Goal: Task Accomplishment & Management: Complete application form

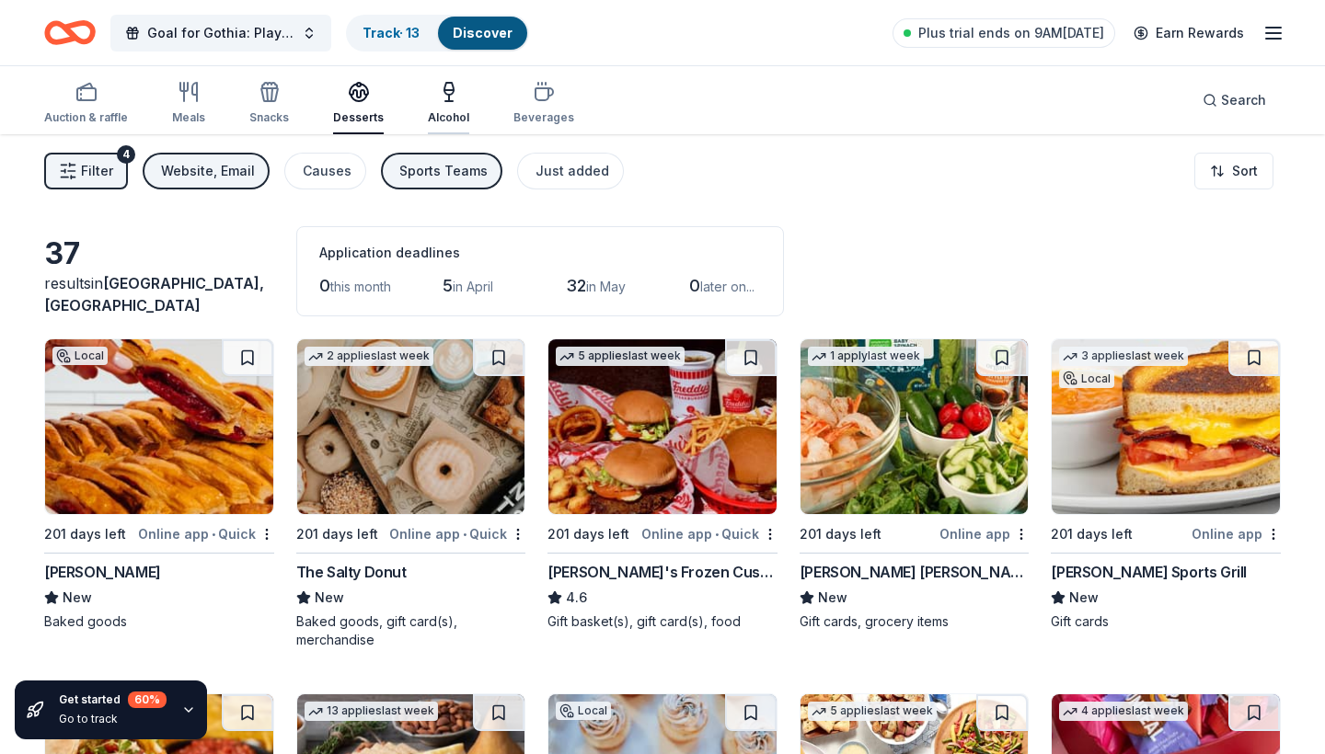
click at [442, 110] on div "Alcohol" at bounding box center [448, 117] width 41 height 15
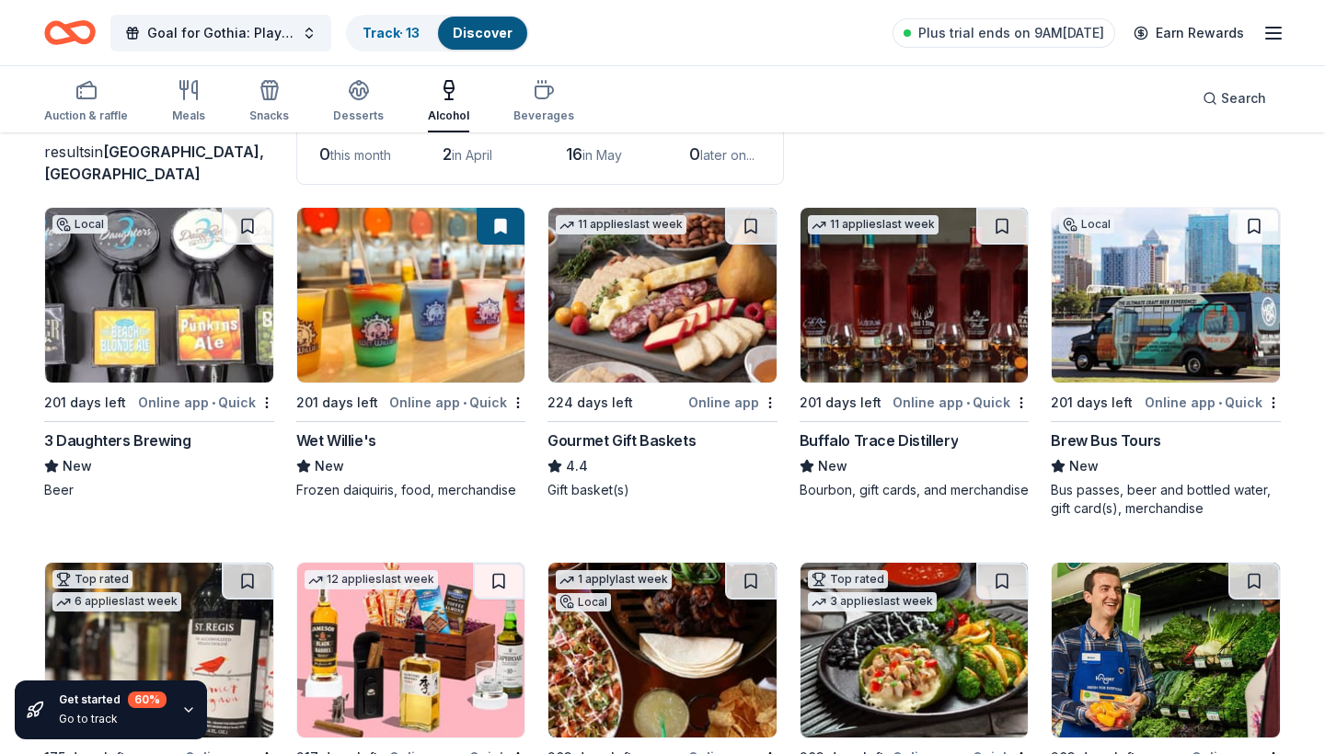
scroll to position [132, 0]
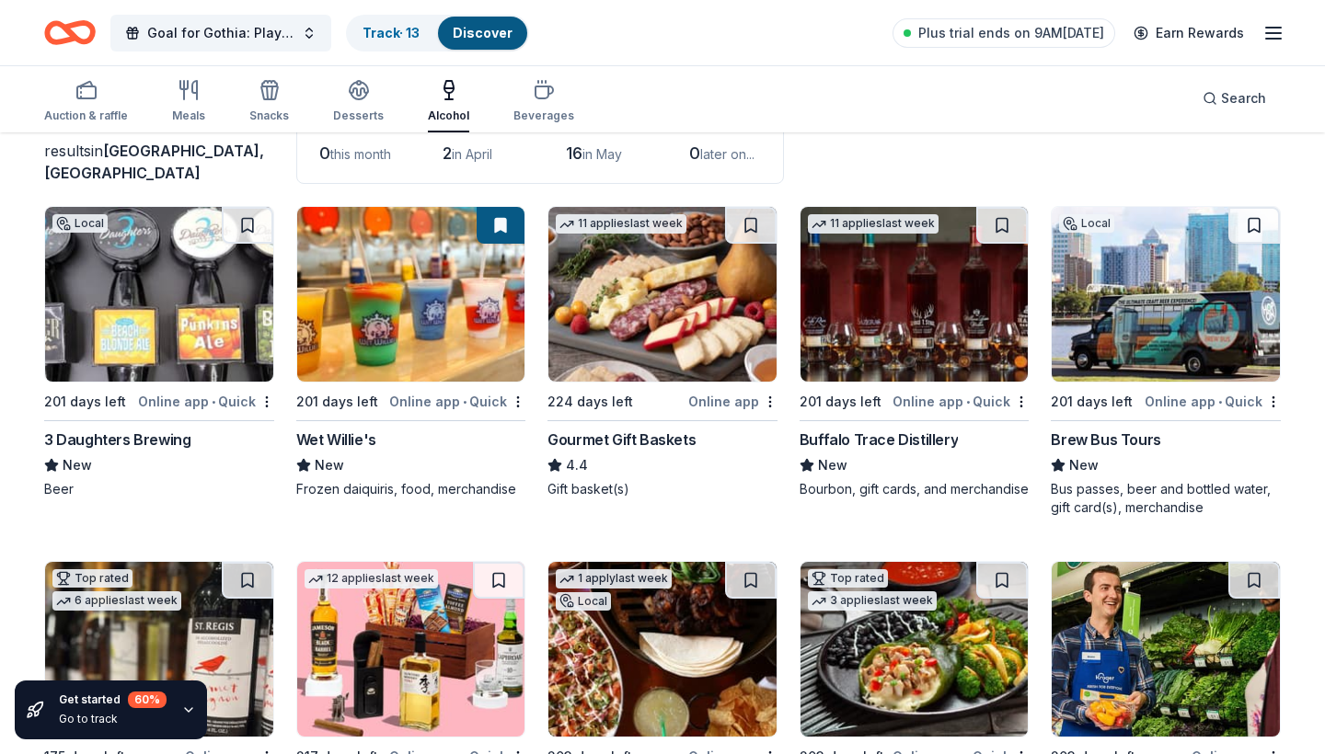
click at [180, 398] on div "Online app • Quick" at bounding box center [206, 401] width 136 height 23
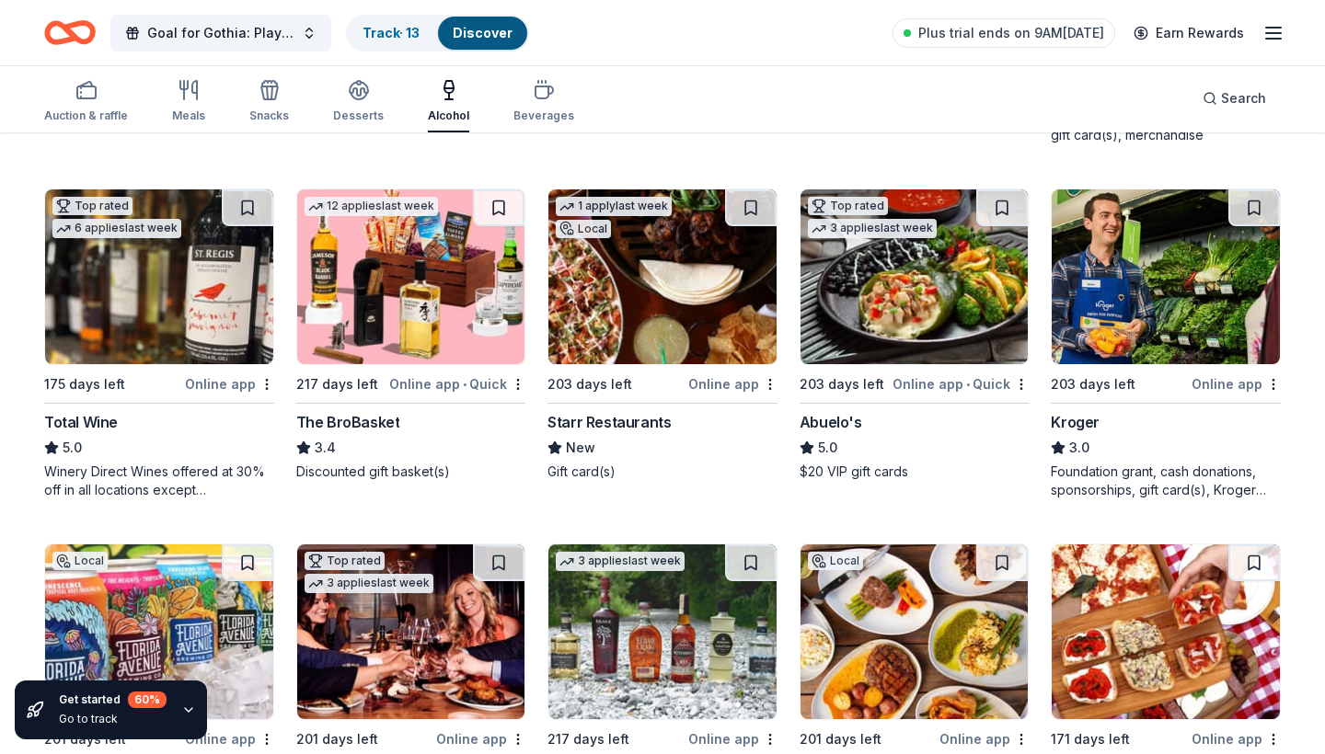
scroll to position [523, 0]
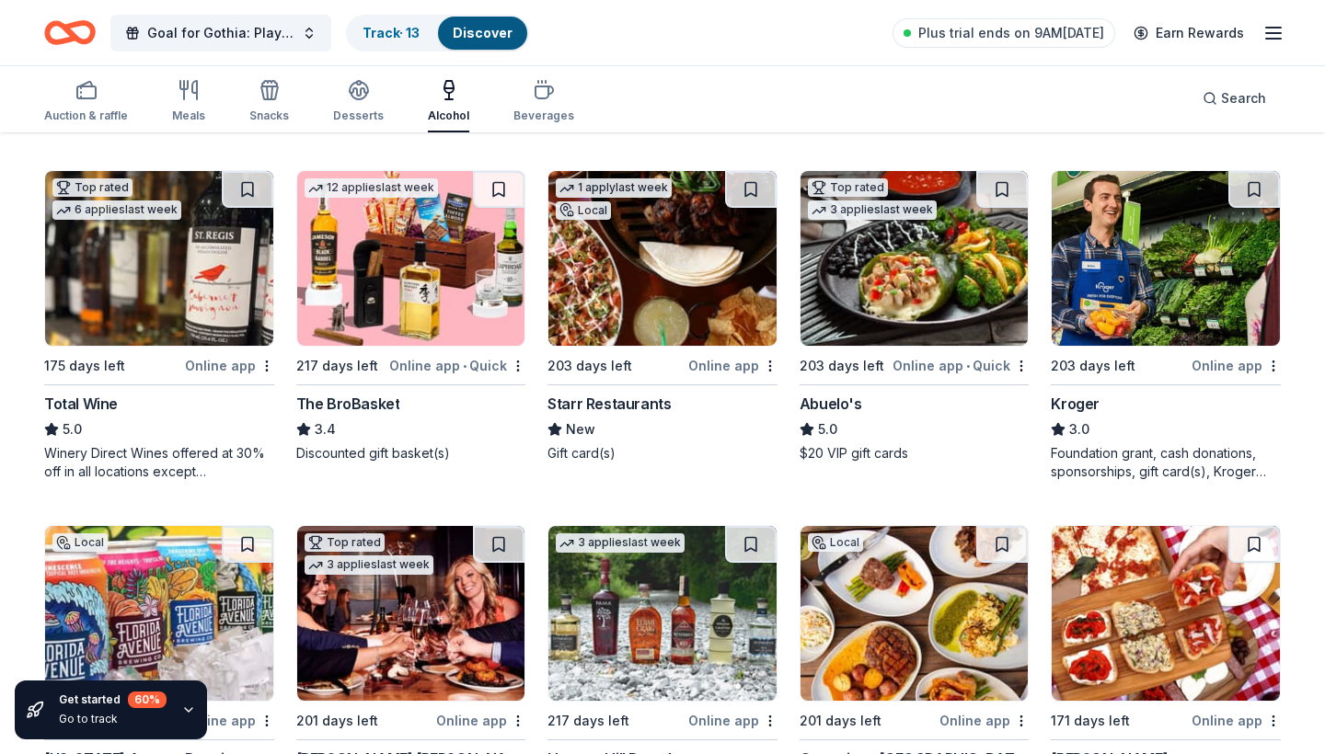
click at [719, 366] on div "Online app" at bounding box center [732, 365] width 89 height 23
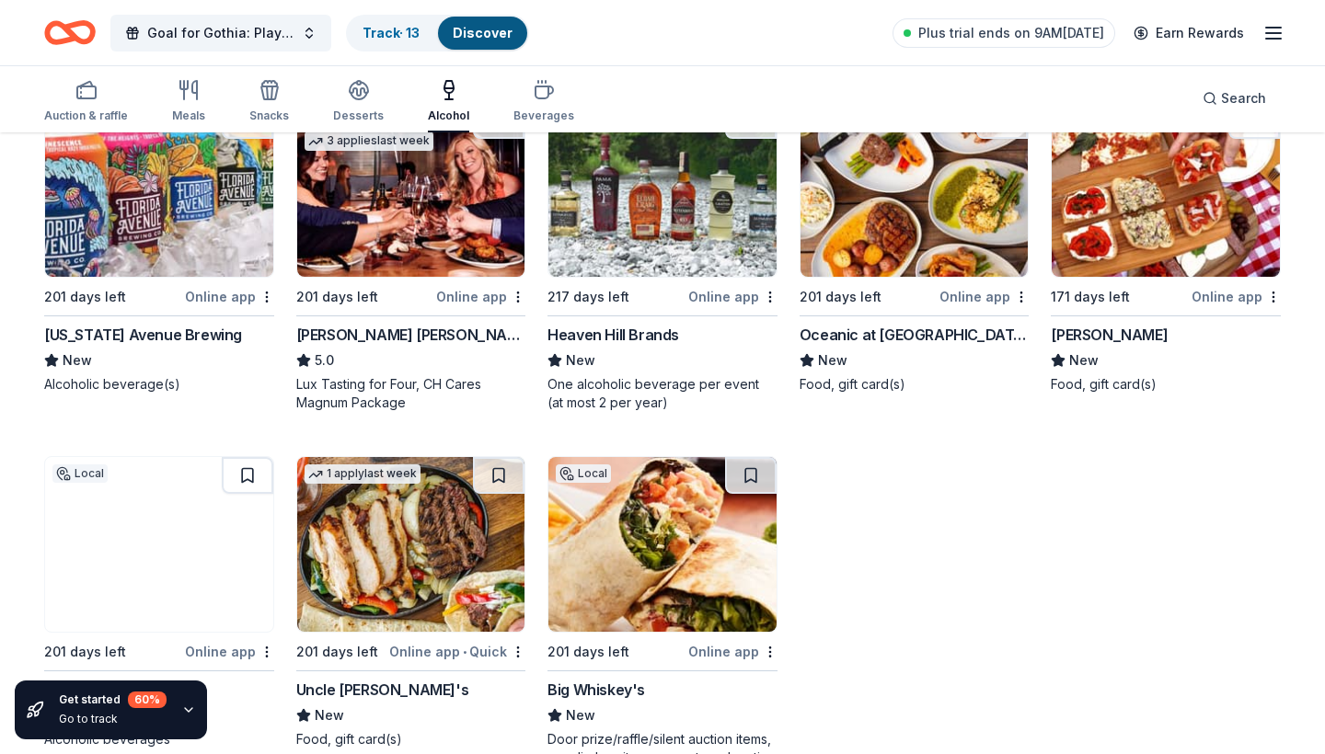
scroll to position [948, 0]
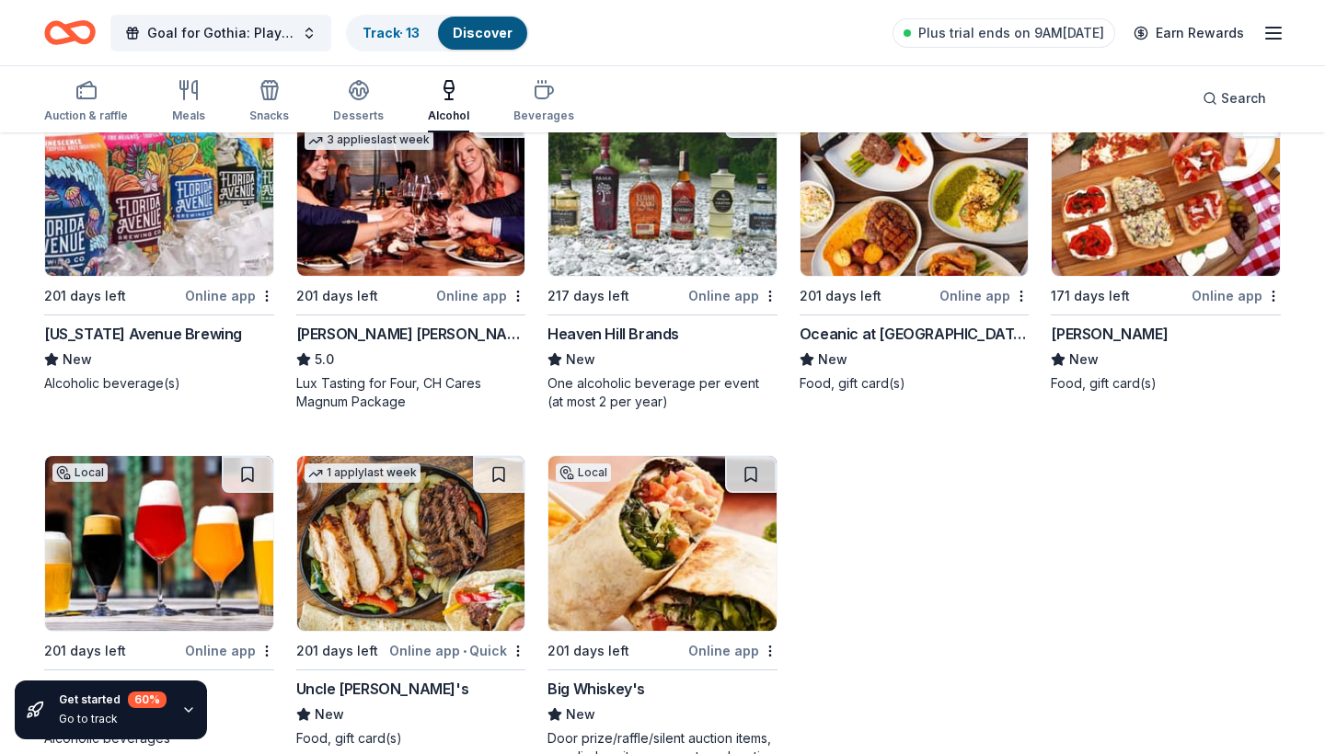
click at [207, 297] on div "Online app" at bounding box center [229, 295] width 89 height 23
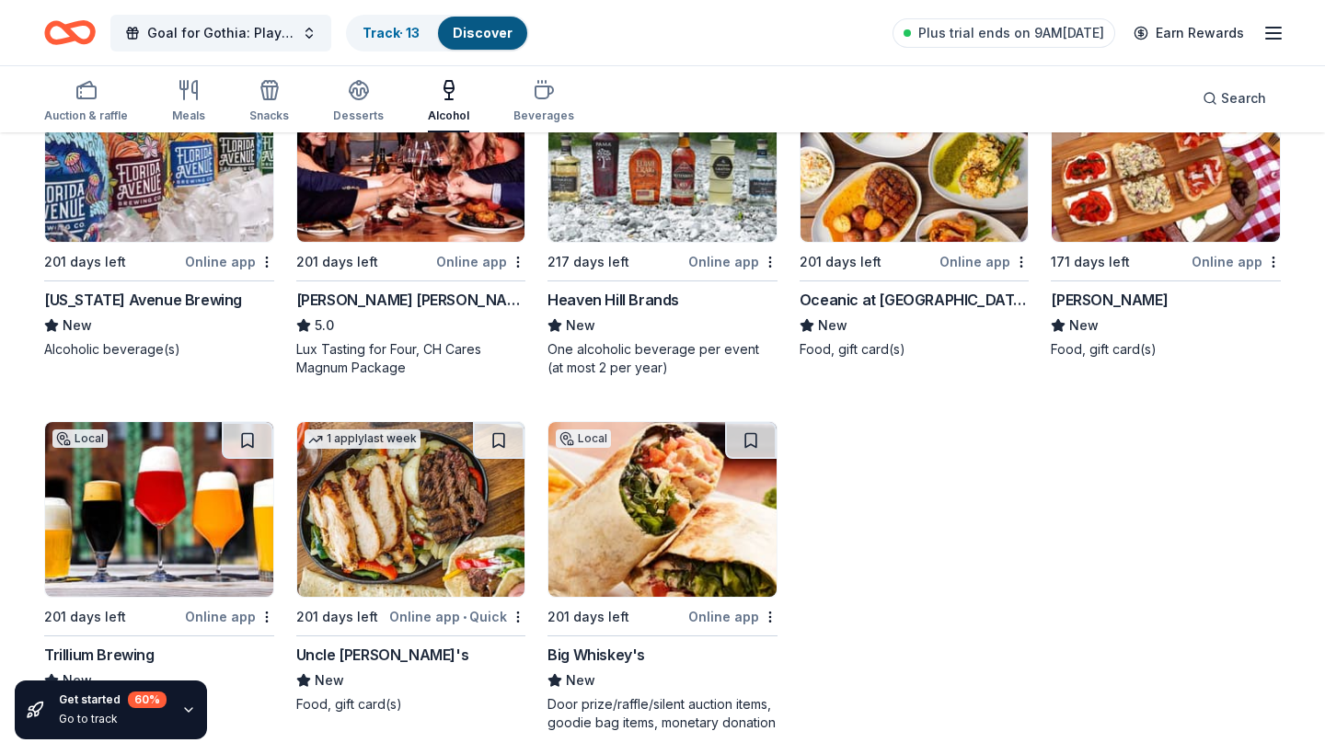
scroll to position [981, 0]
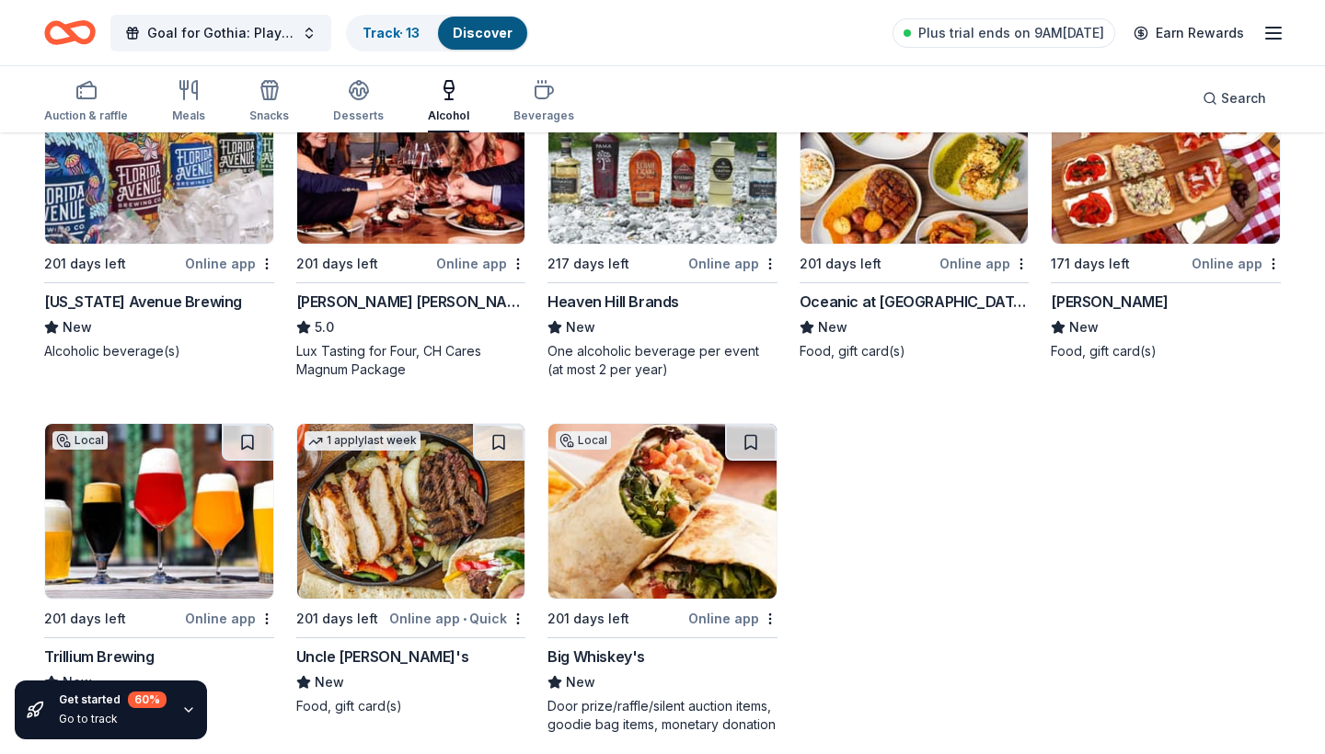
click at [468, 261] on div "Online app" at bounding box center [480, 263] width 89 height 23
click at [719, 266] on div "Online app" at bounding box center [732, 263] width 89 height 23
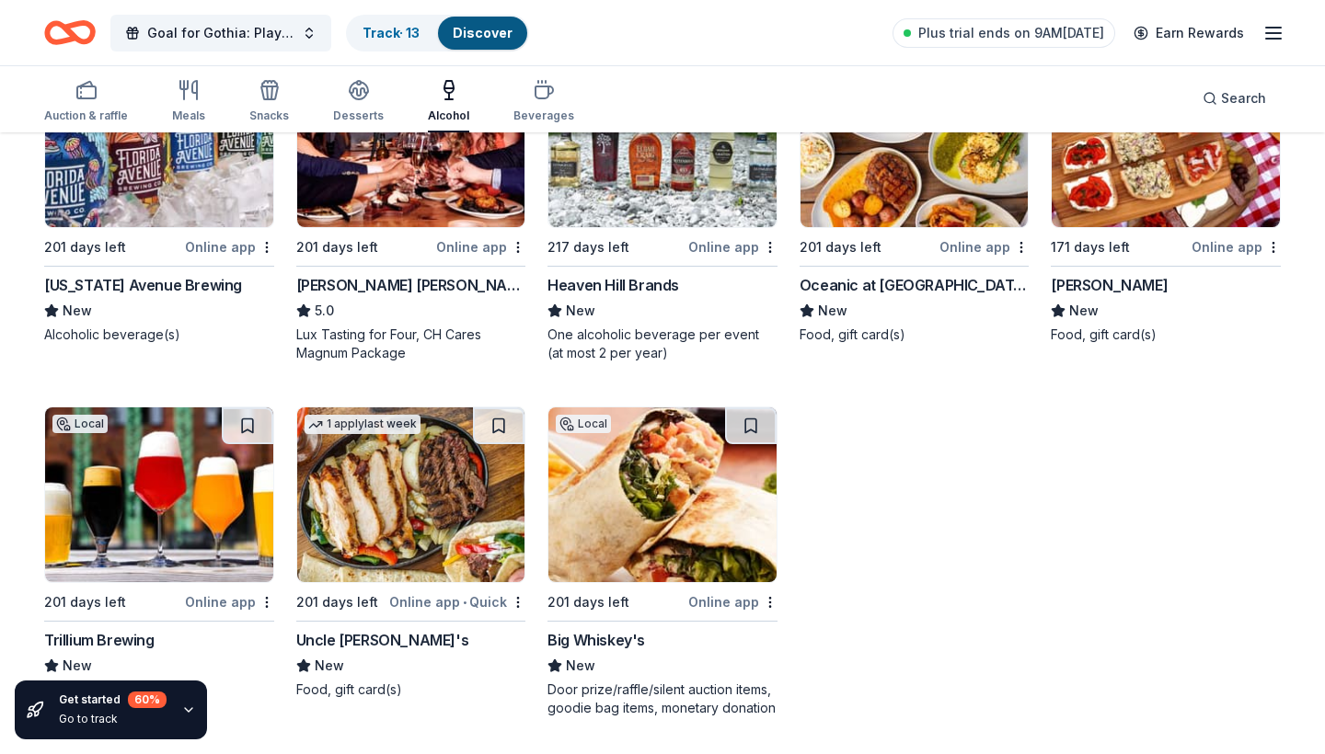
scroll to position [997, 0]
click at [221, 597] on div "Online app" at bounding box center [229, 602] width 89 height 23
click at [715, 592] on div "Online app" at bounding box center [732, 602] width 89 height 23
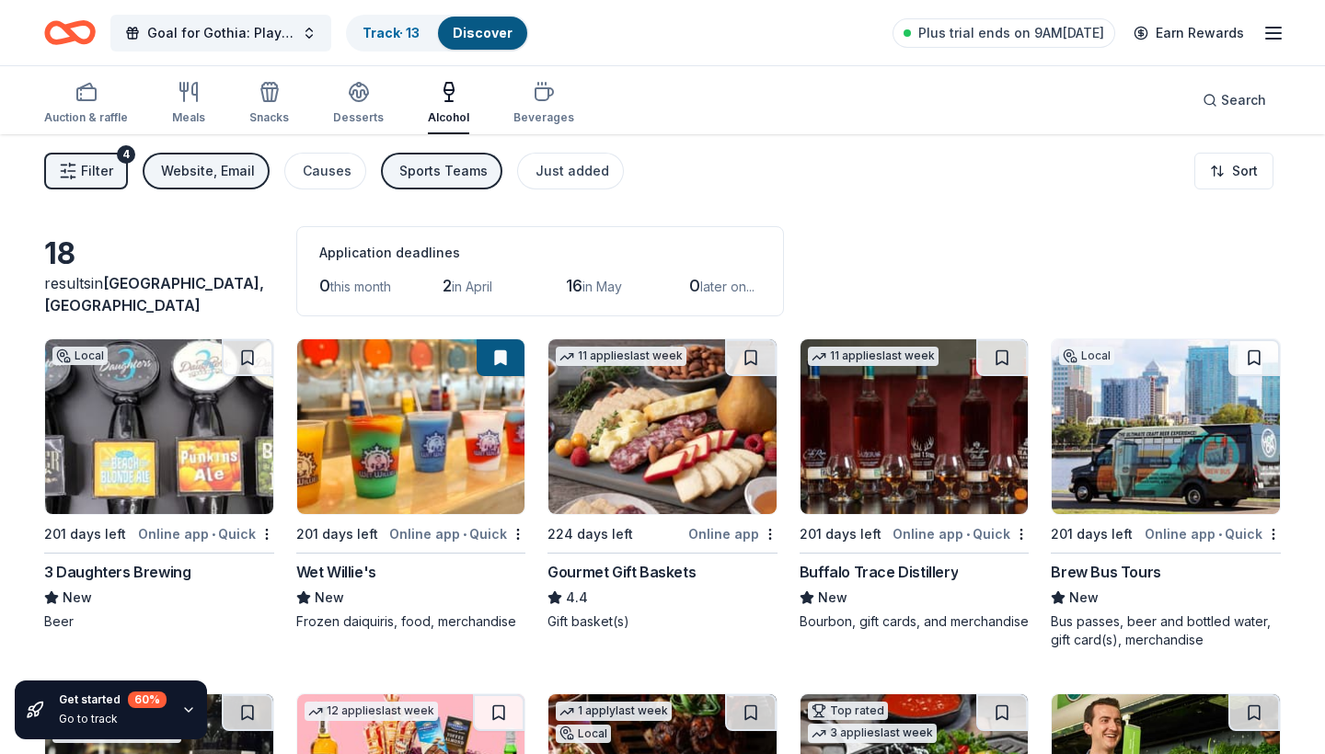
scroll to position [0, 0]
click at [533, 97] on icon "button" at bounding box center [544, 92] width 22 height 22
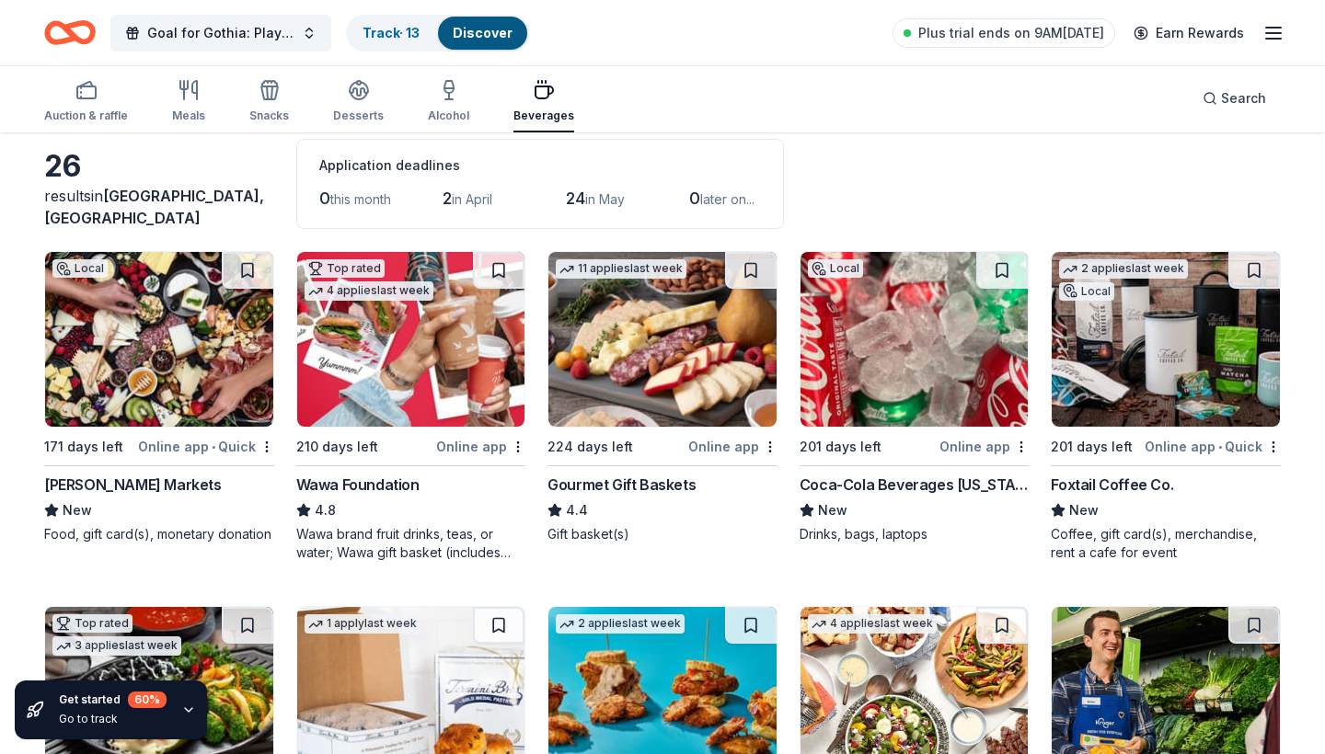
scroll to position [100, 0]
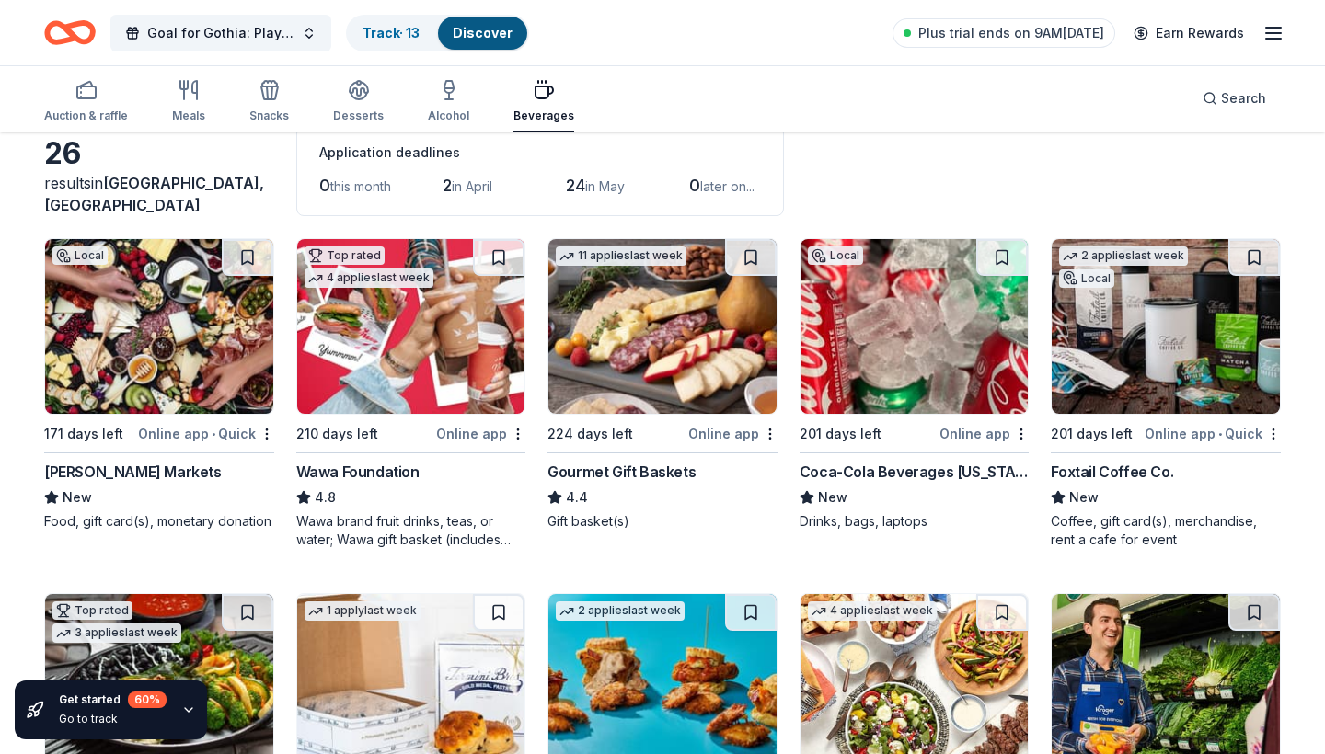
click at [1181, 434] on div "Online app • Quick" at bounding box center [1212, 433] width 136 height 23
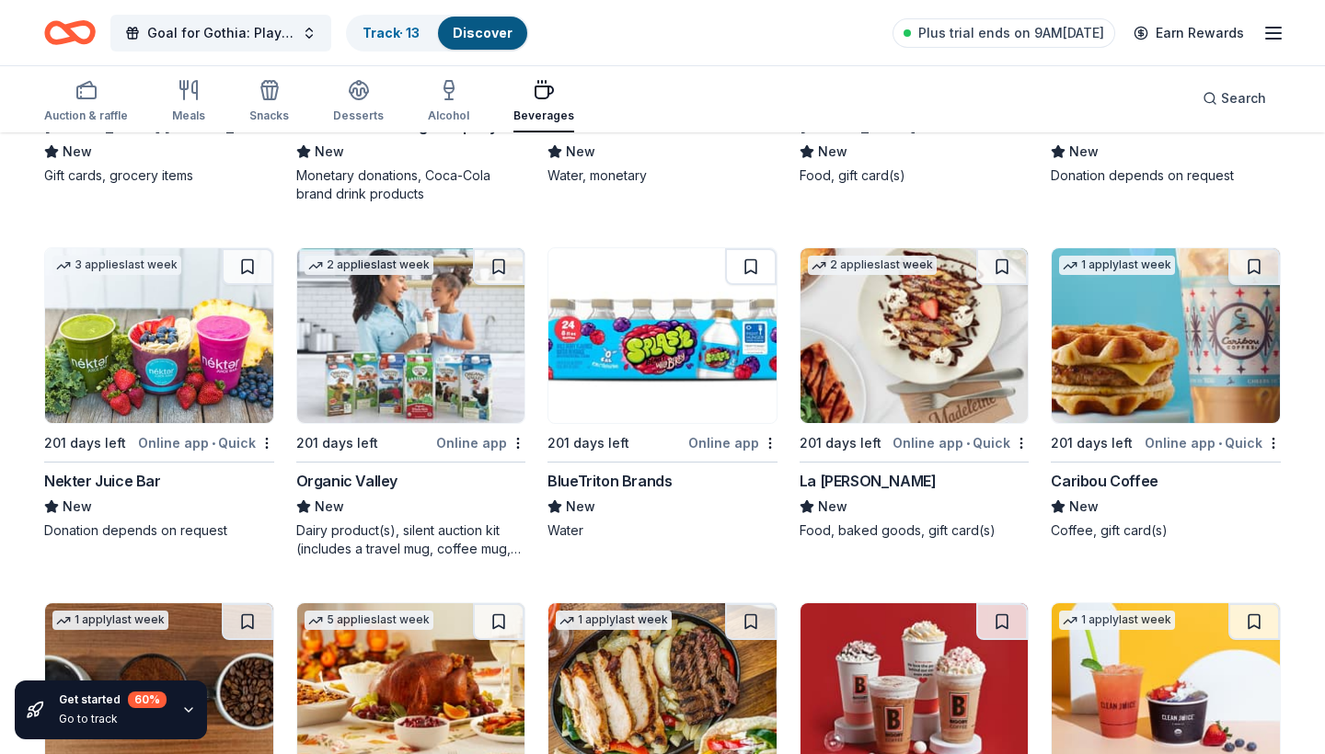
scroll to position [1164, 0]
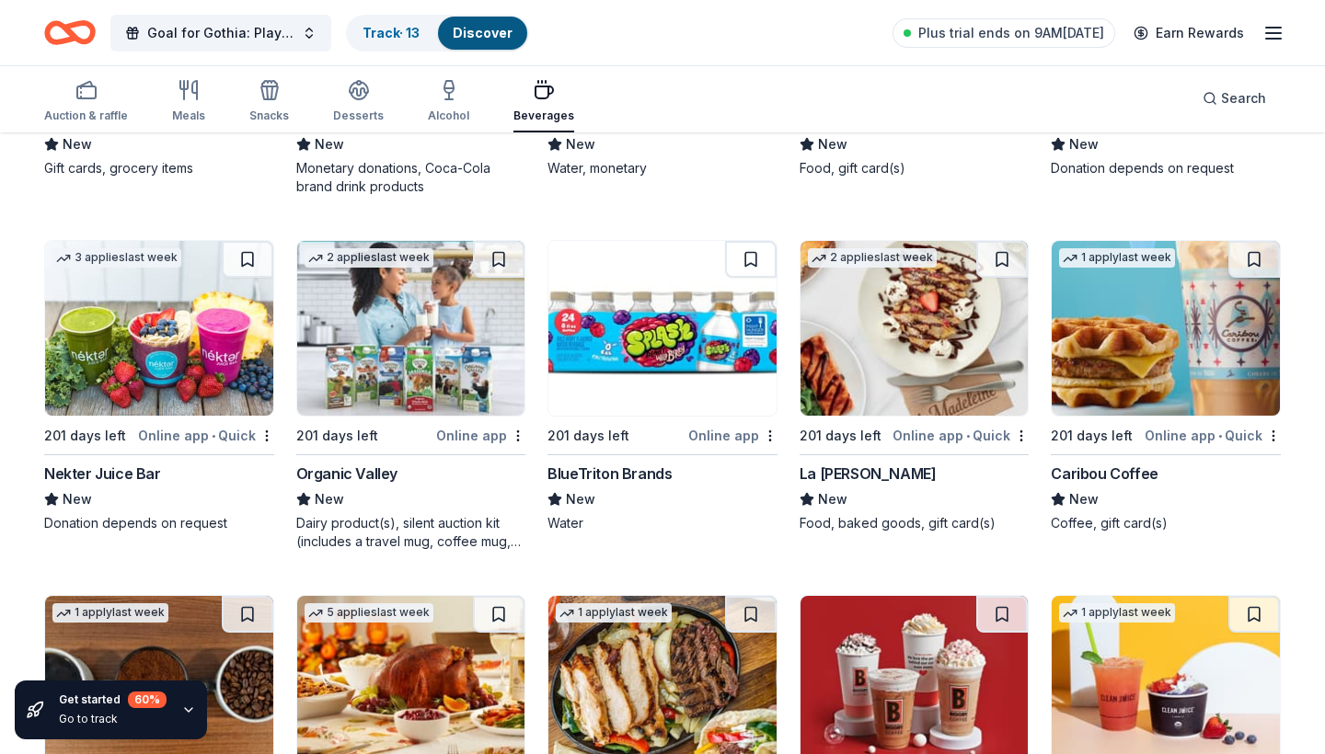
click at [1189, 434] on div "Online app • Quick" at bounding box center [1212, 435] width 136 height 23
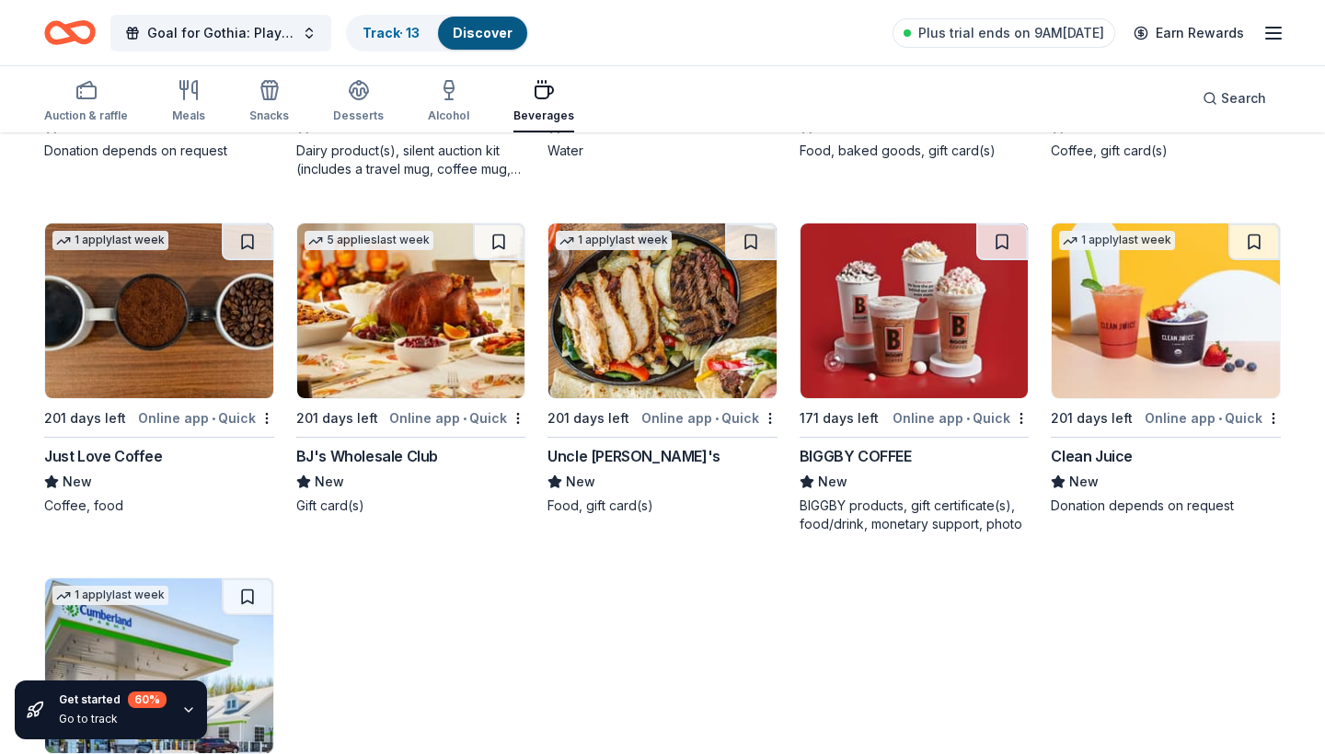
scroll to position [1550, 0]
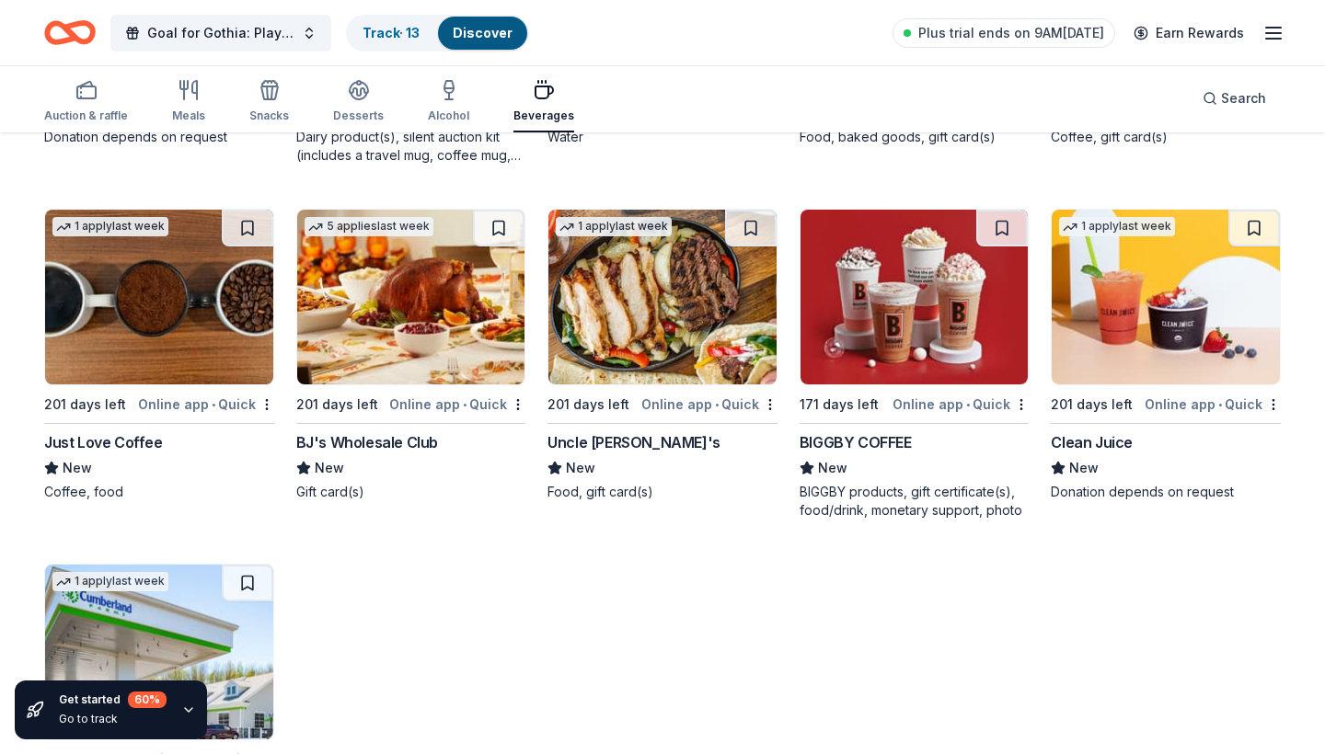
click at [196, 404] on div "Online app • Quick" at bounding box center [206, 404] width 136 height 23
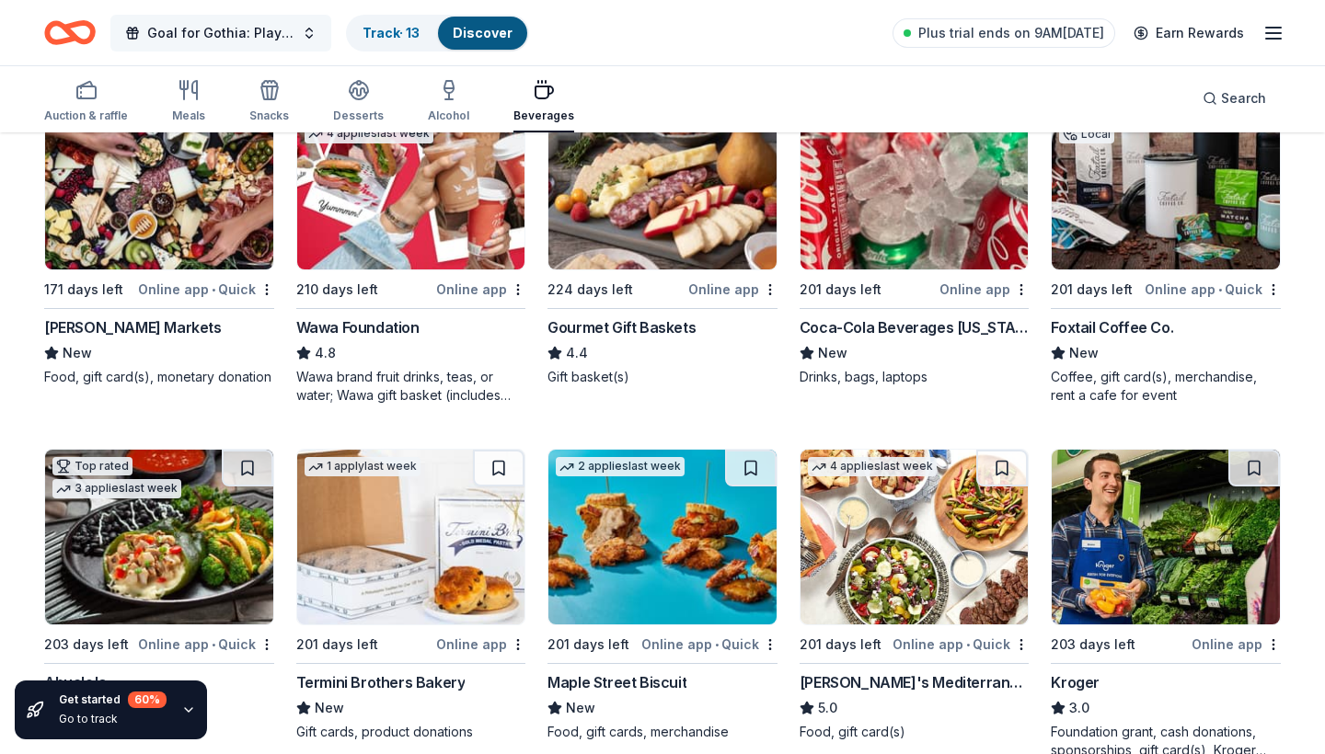
scroll to position [218, 0]
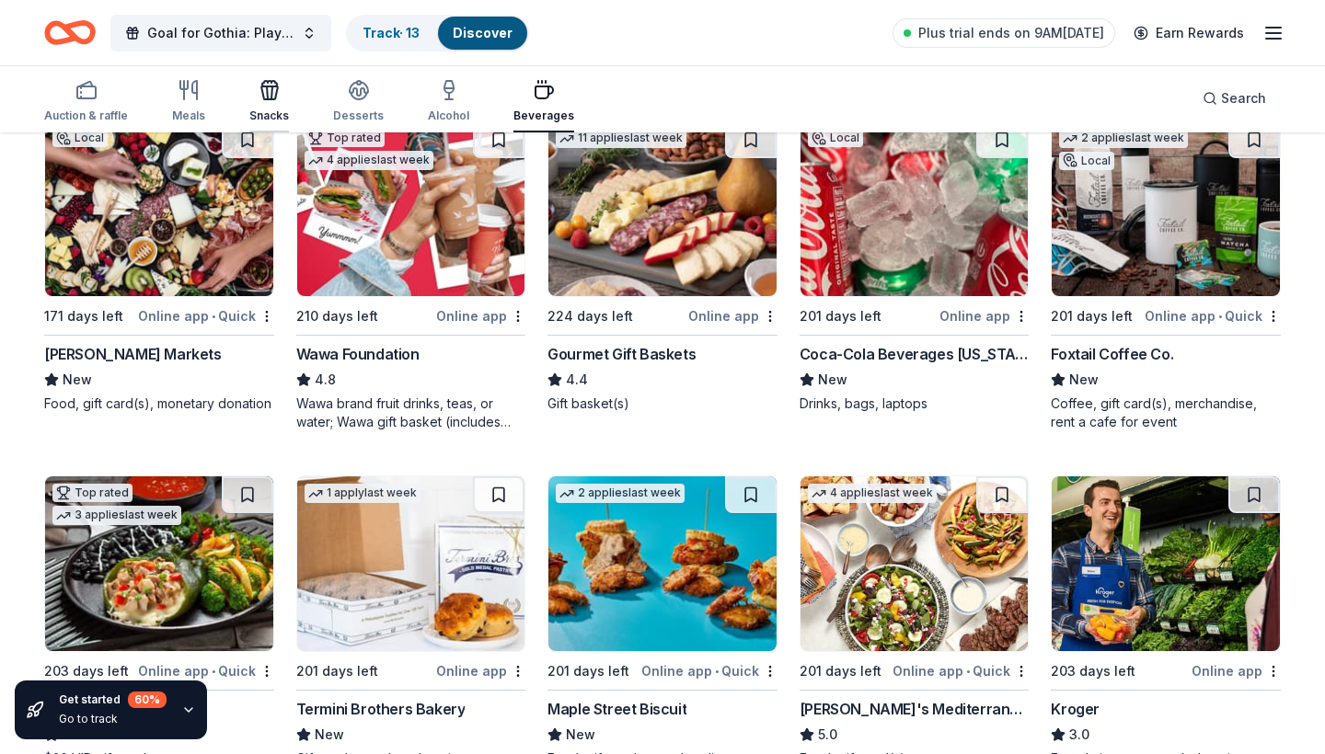
click at [261, 93] on icon "button" at bounding box center [269, 92] width 17 height 13
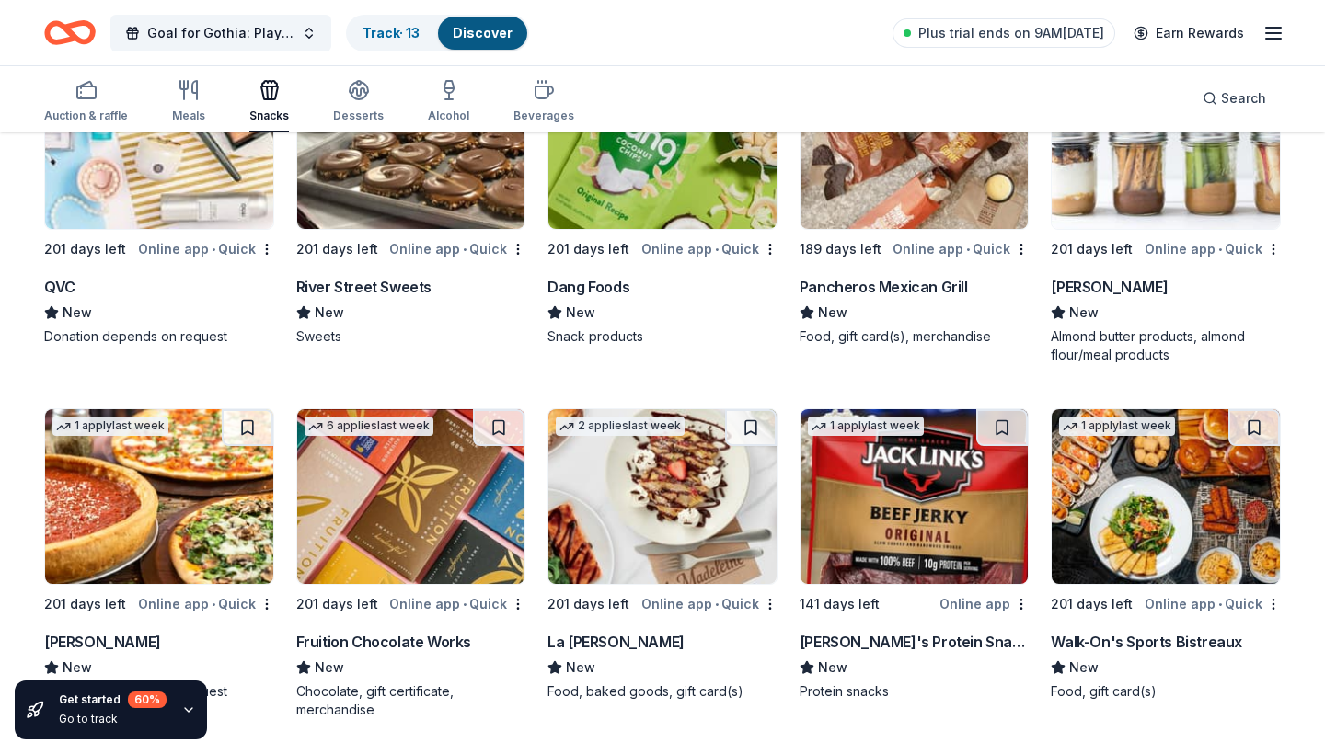
scroll to position [2055, 0]
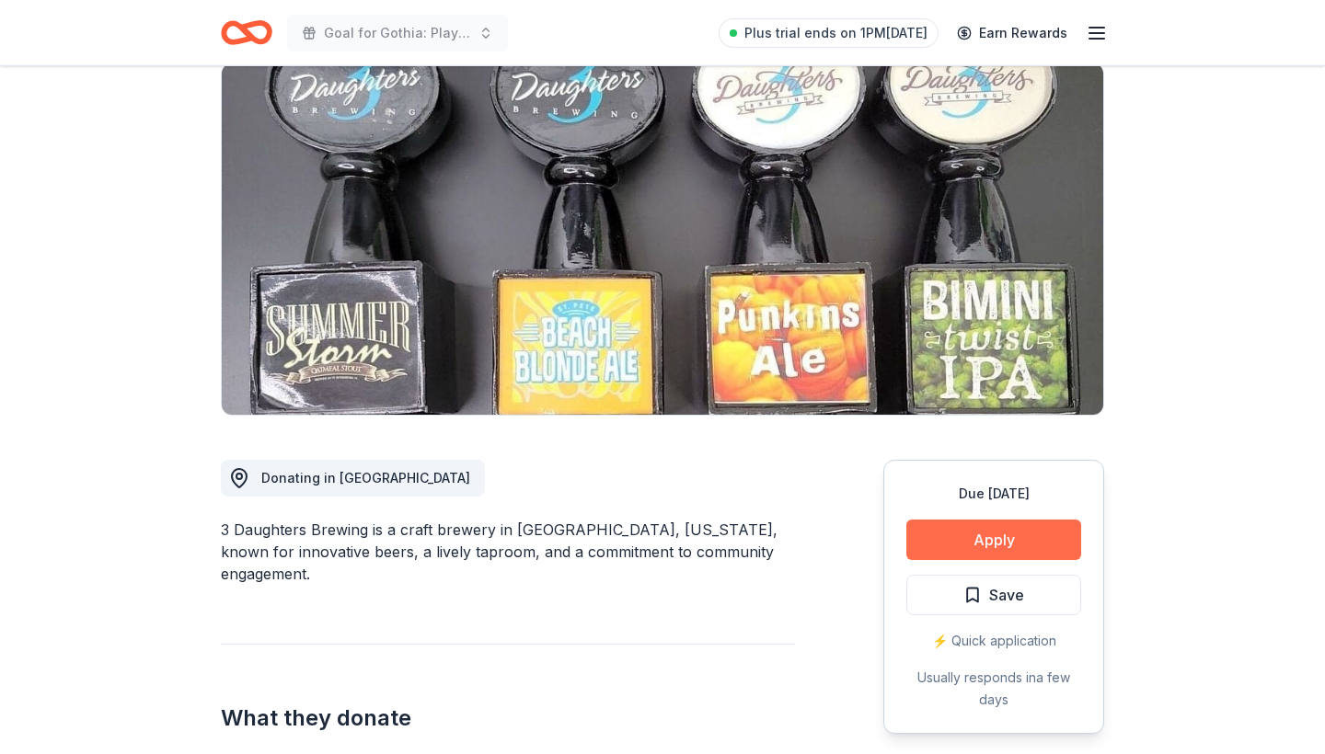
scroll to position [144, 0]
click at [980, 534] on button "Apply" at bounding box center [993, 540] width 175 height 40
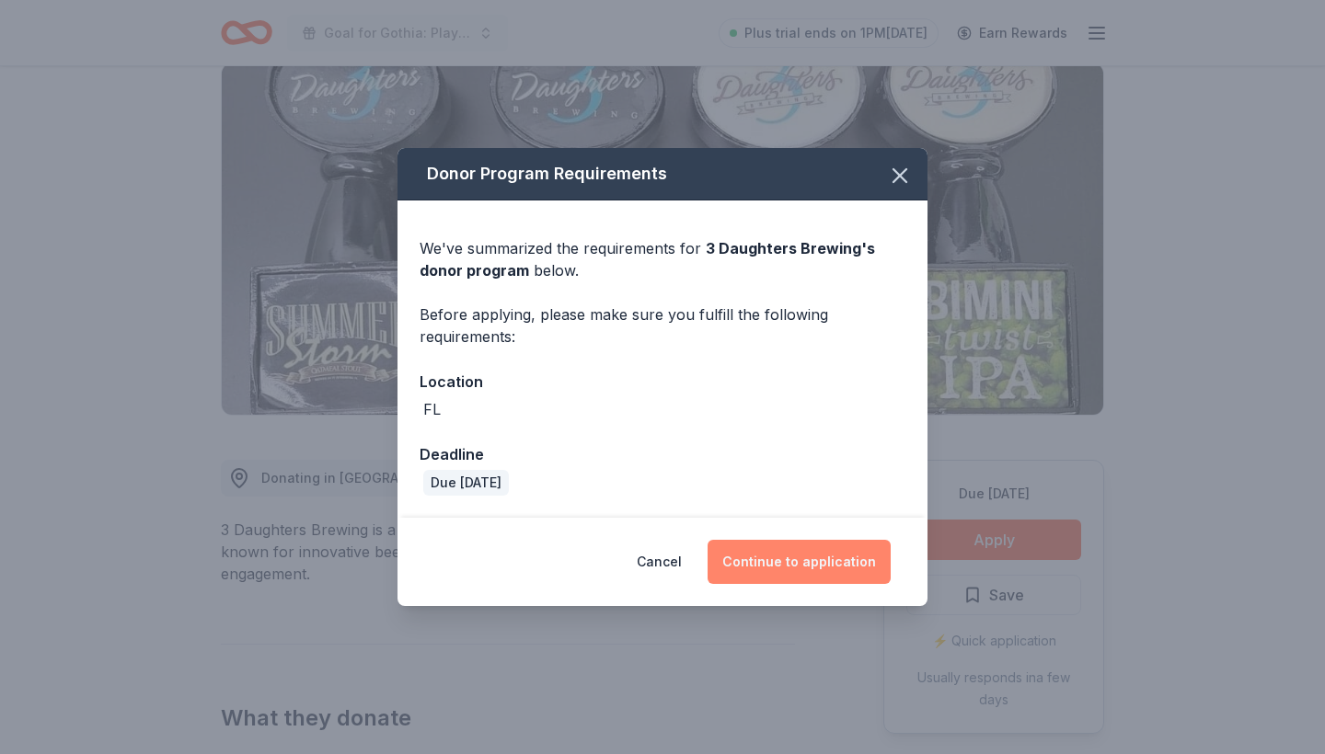
click at [791, 566] on button "Continue to application" at bounding box center [798, 562] width 183 height 44
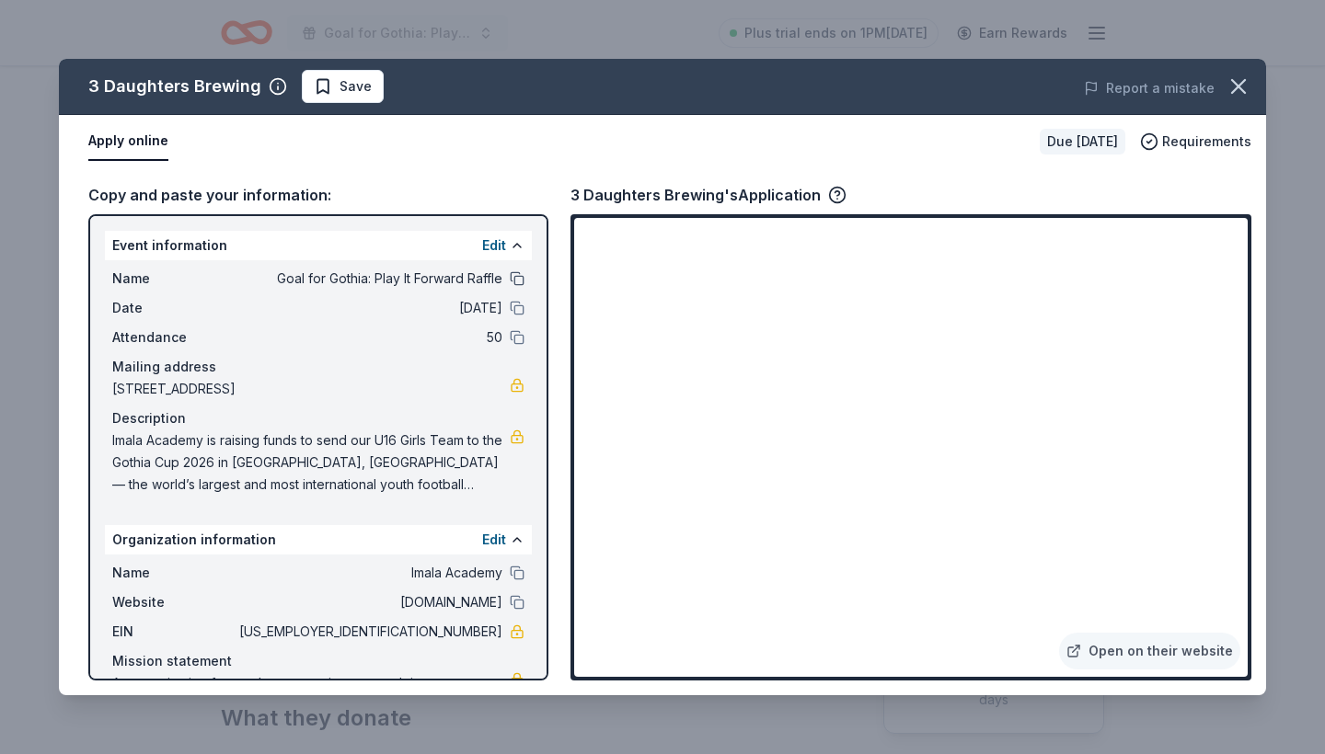
click at [514, 279] on button at bounding box center [517, 278] width 15 height 15
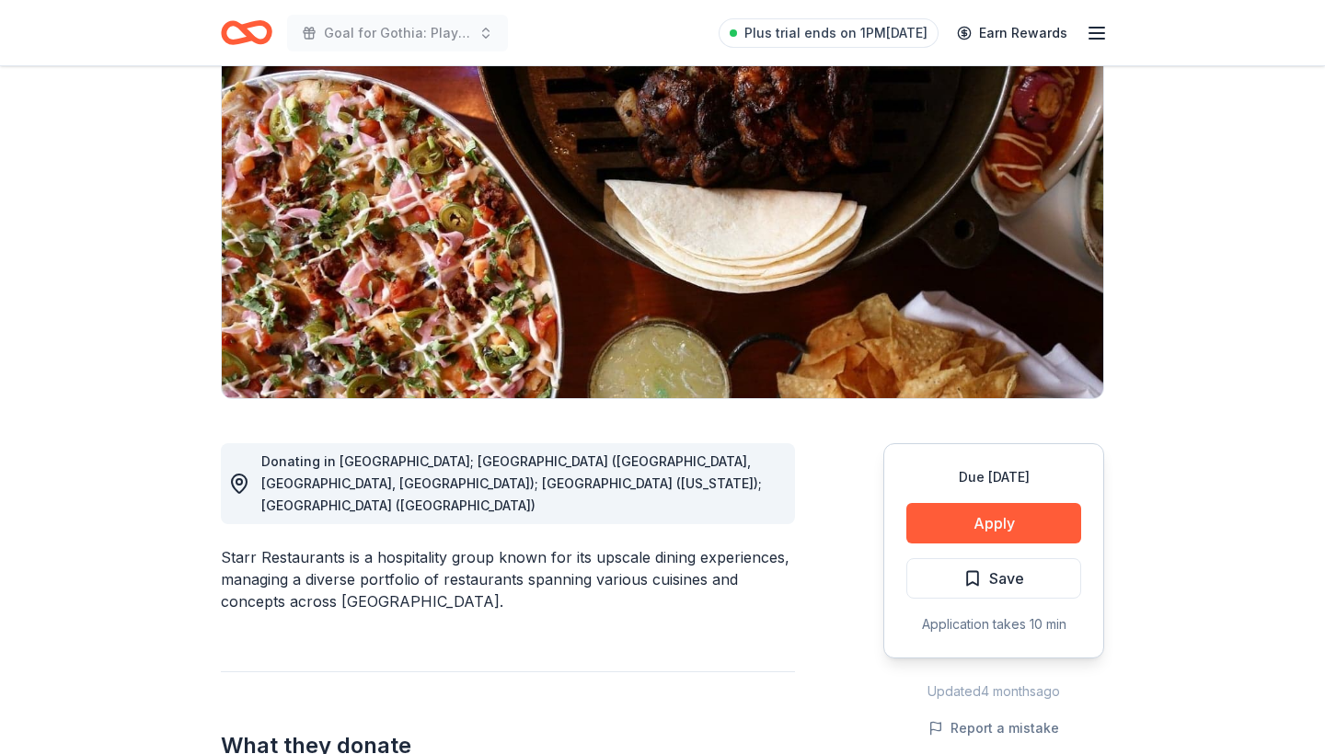
scroll to position [175, 0]
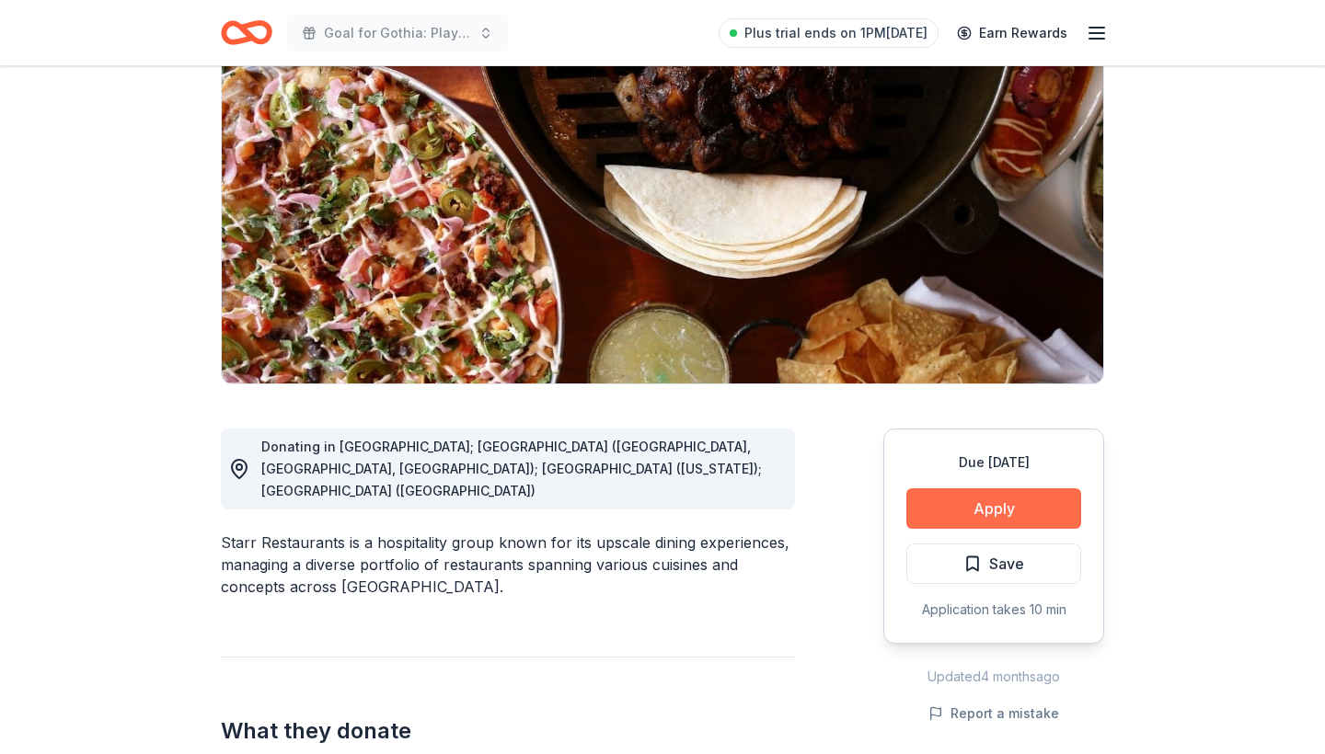
click at [954, 516] on button "Apply" at bounding box center [993, 508] width 175 height 40
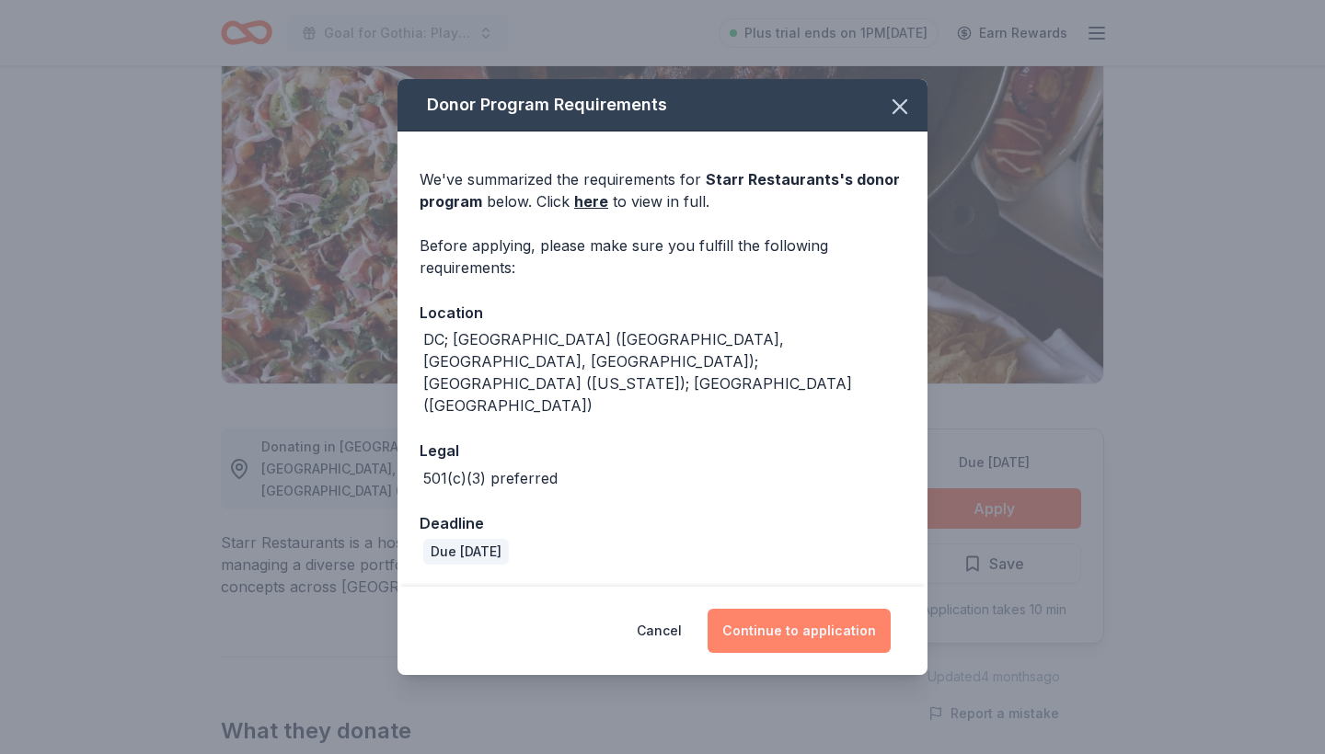
click at [801, 609] on button "Continue to application" at bounding box center [798, 631] width 183 height 44
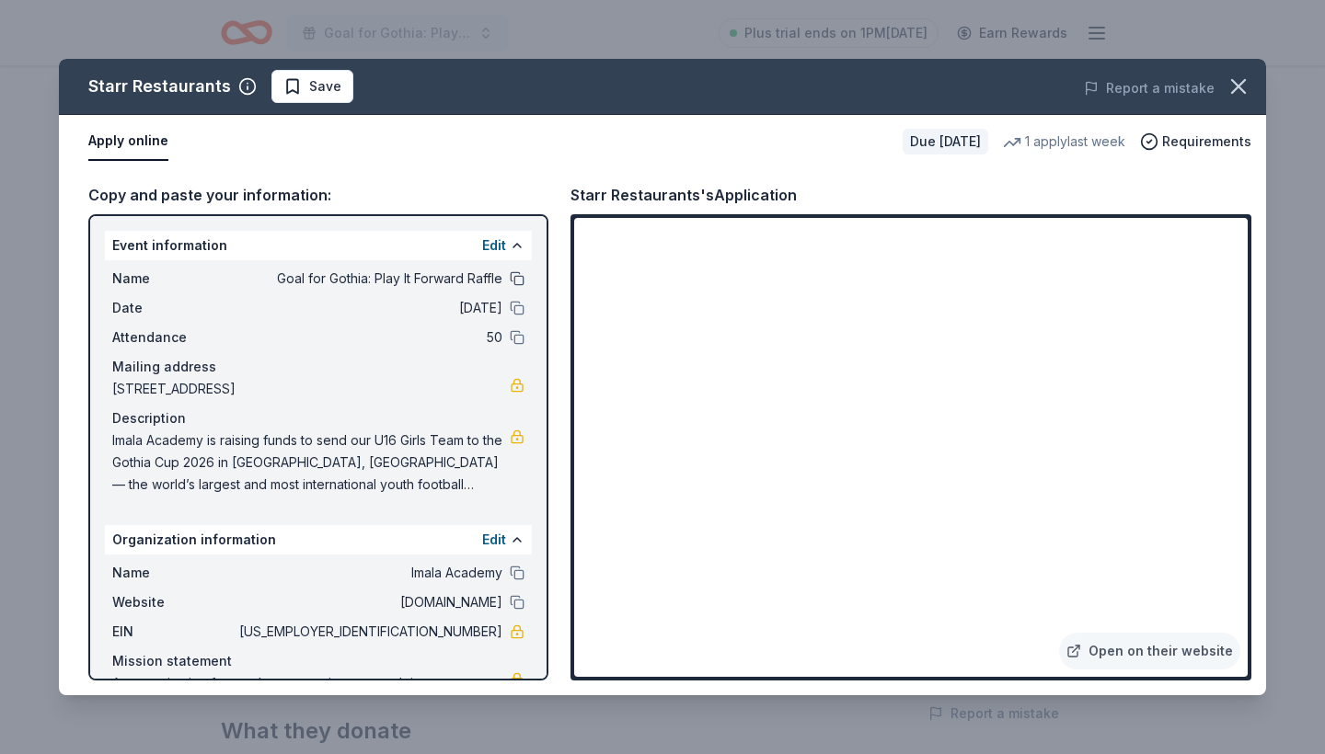
click at [519, 278] on button at bounding box center [517, 278] width 15 height 15
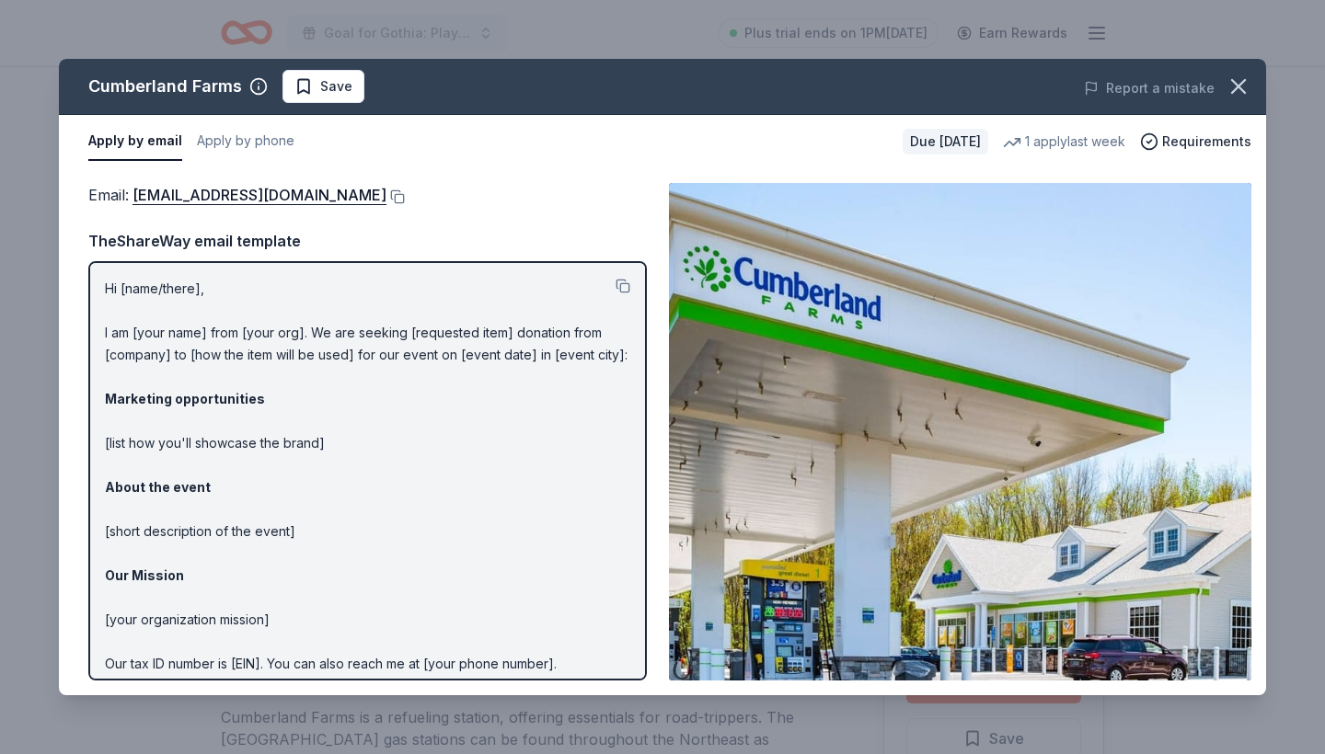
scroll to position [97, 0]
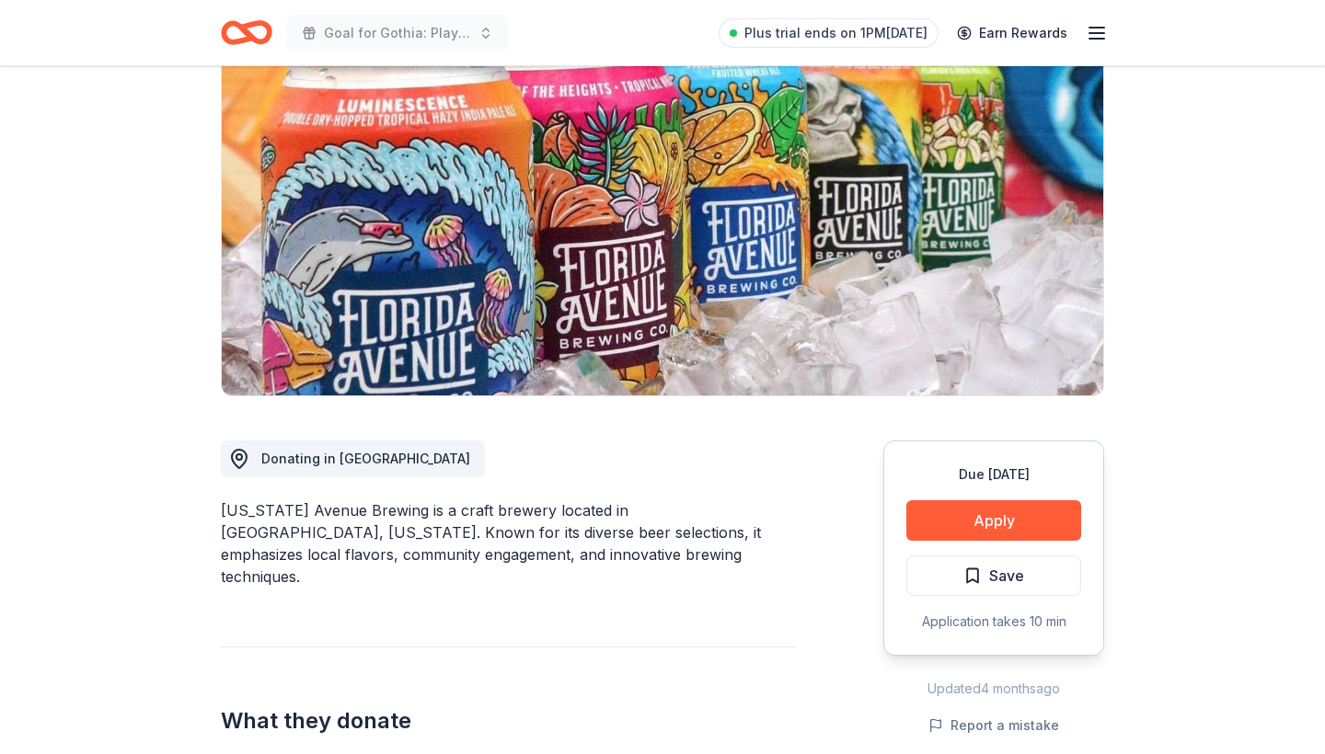
scroll to position [162, 0]
click at [969, 522] on button "Apply" at bounding box center [993, 521] width 175 height 40
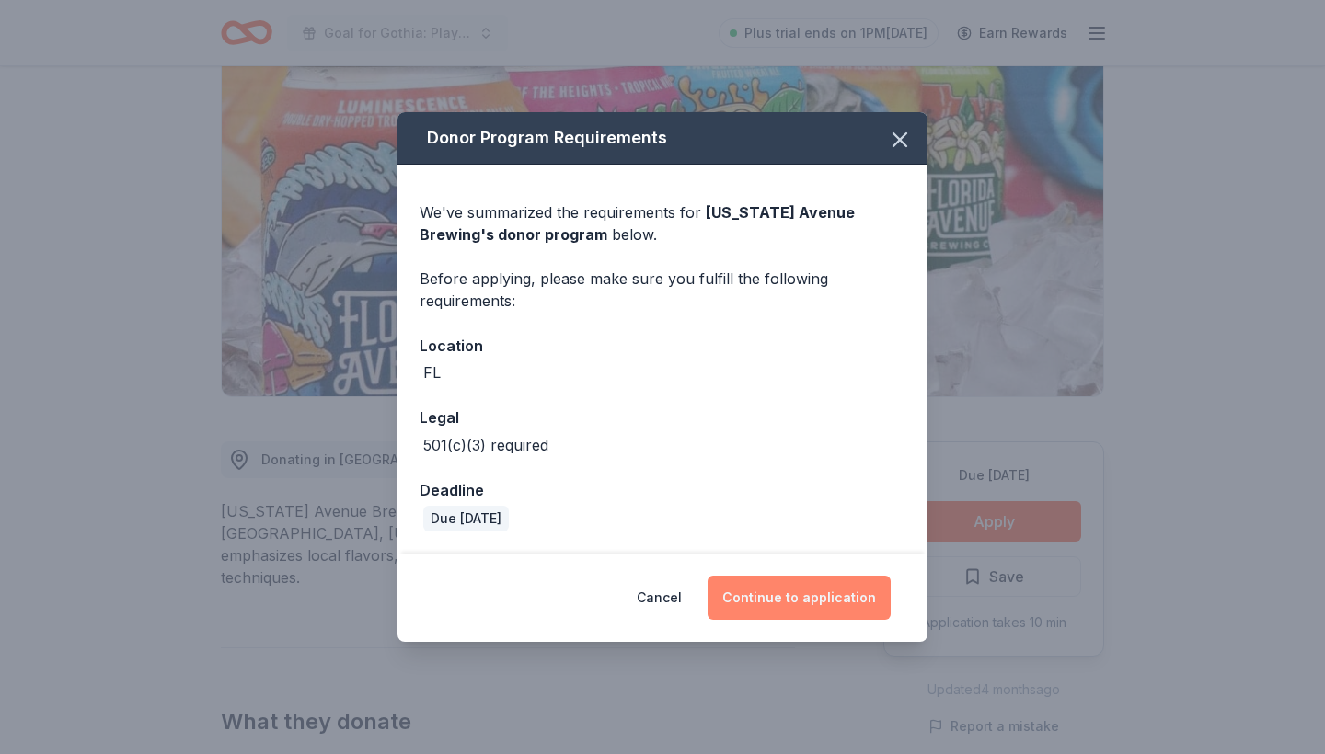
click at [814, 591] on button "Continue to application" at bounding box center [798, 598] width 183 height 44
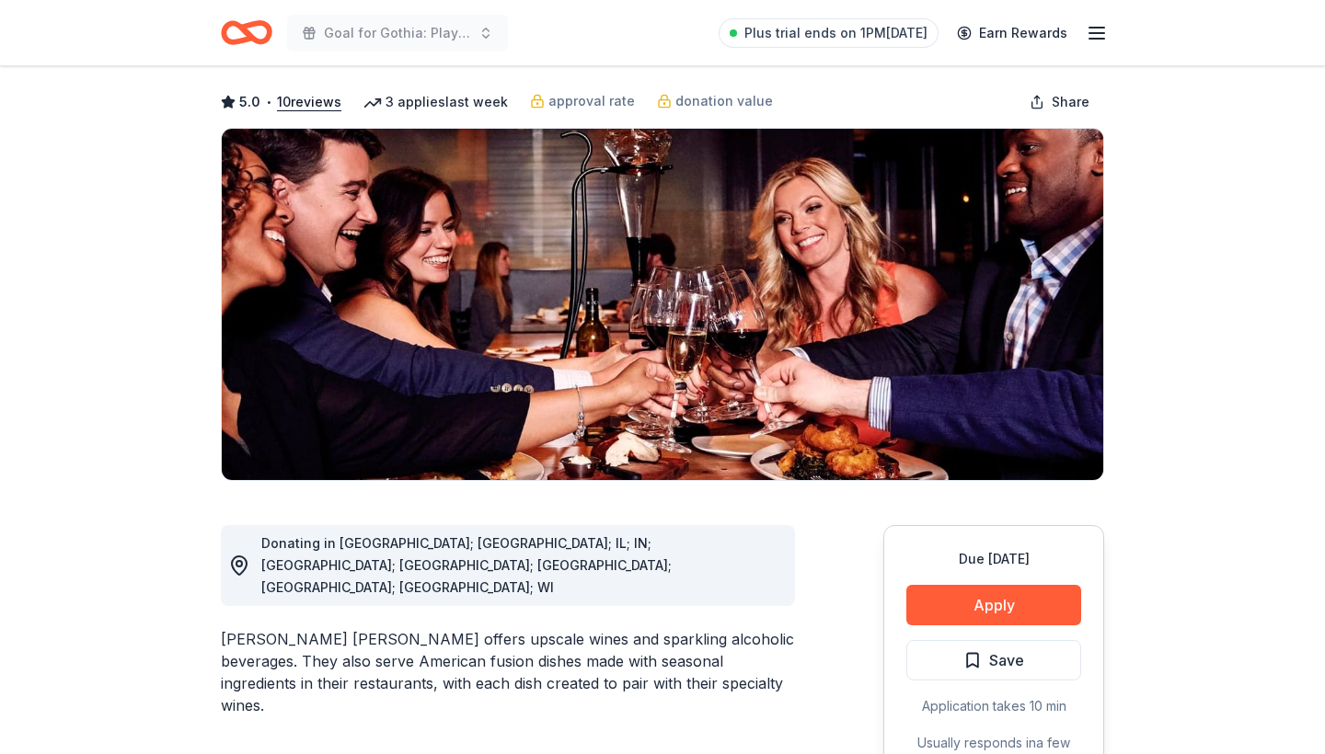
scroll to position [132, 0]
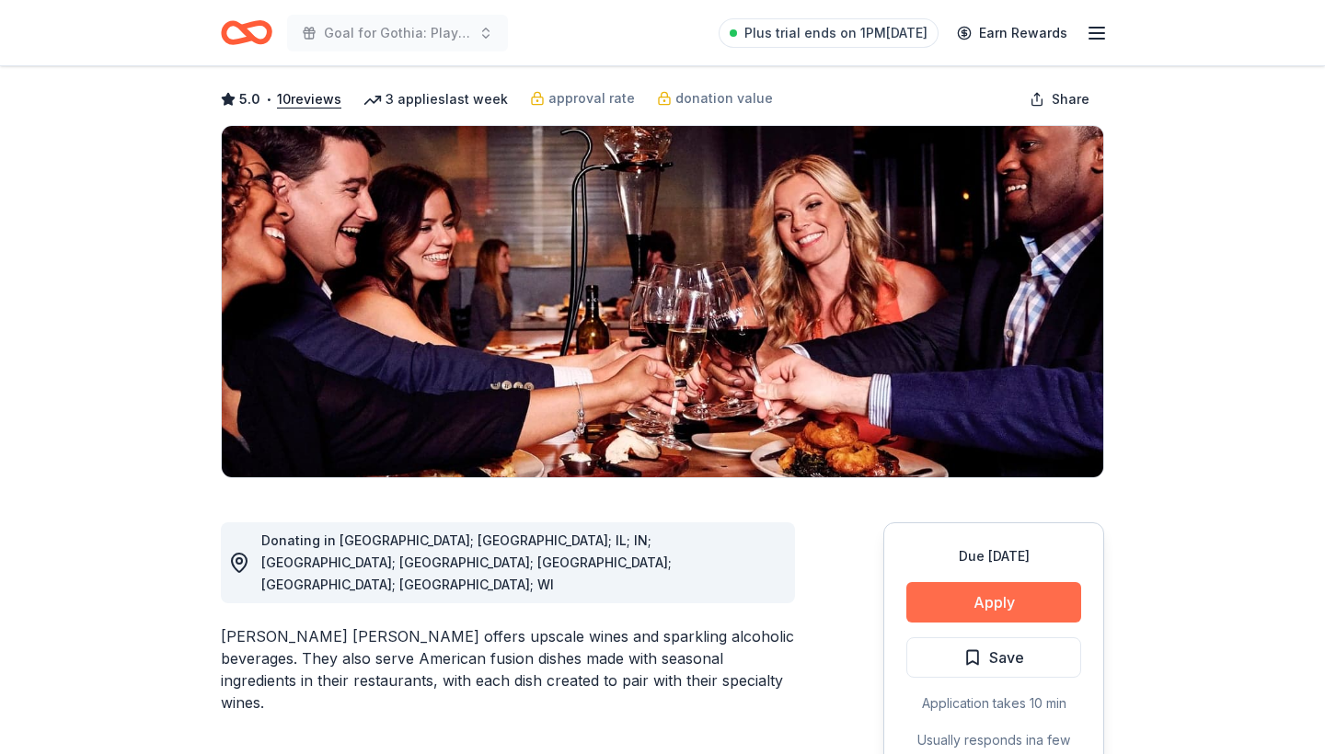
click at [1036, 582] on button "Apply" at bounding box center [993, 602] width 175 height 40
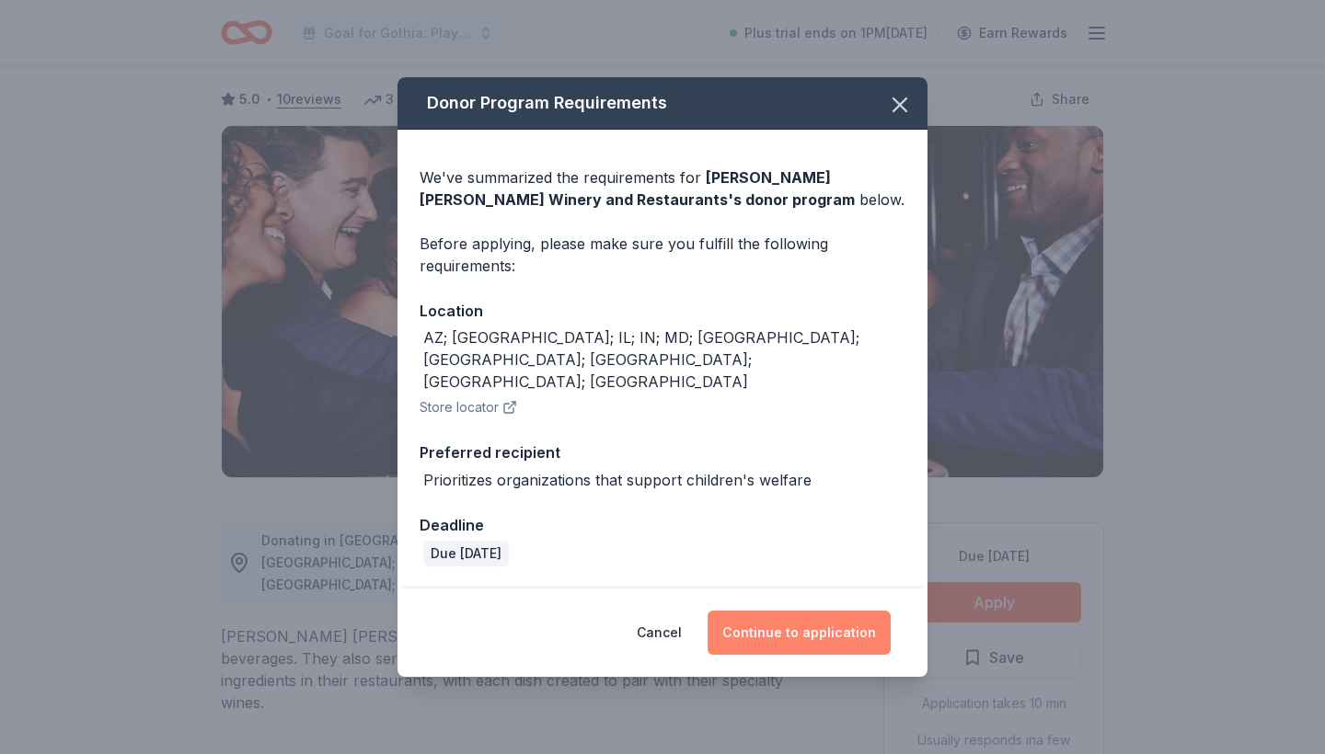
click at [808, 613] on button "Continue to application" at bounding box center [798, 633] width 183 height 44
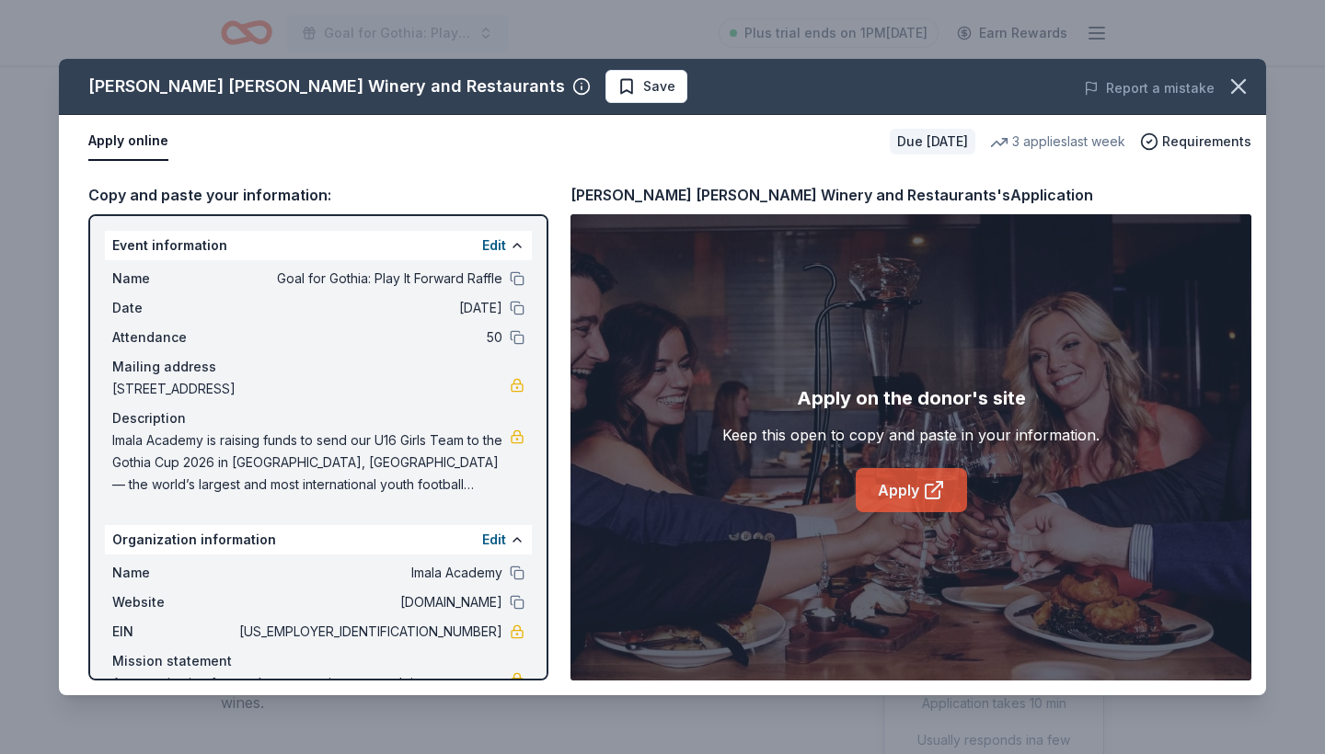
click at [891, 483] on link "Apply" at bounding box center [910, 490] width 111 height 44
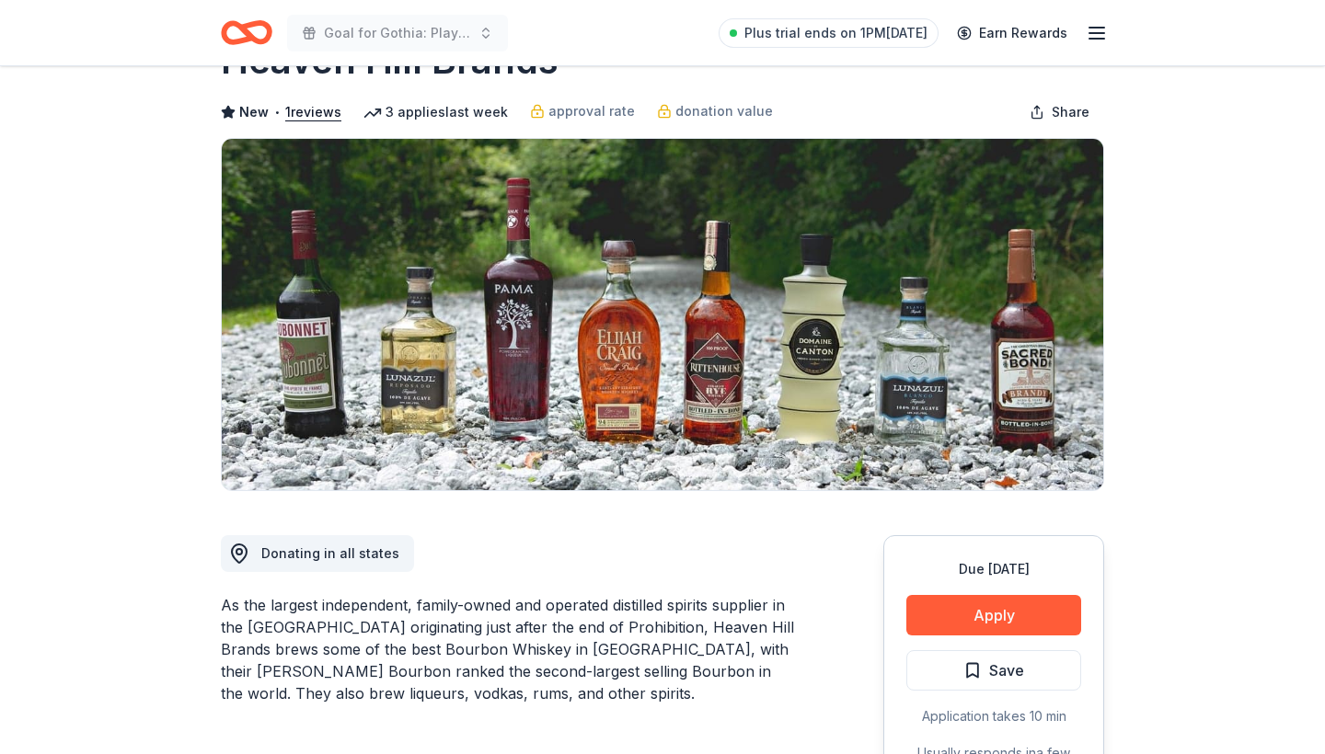
scroll to position [160, 0]
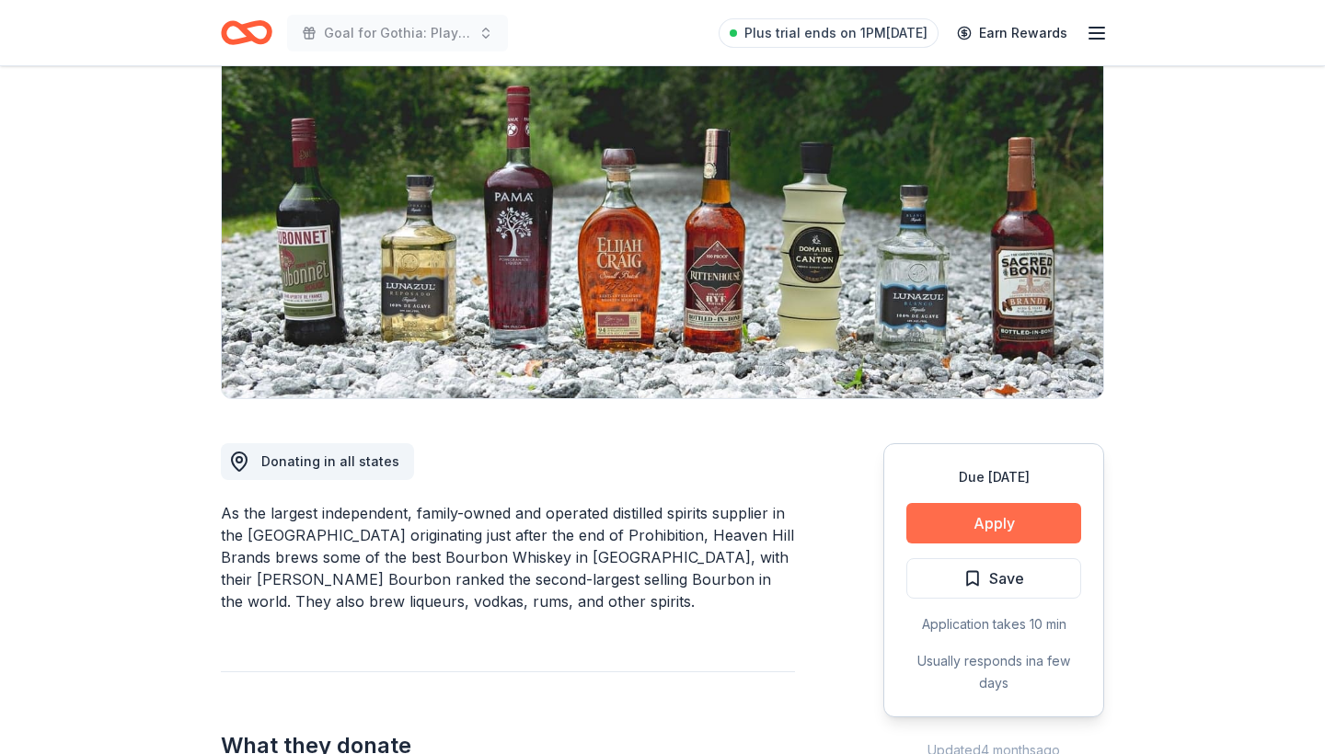
click at [995, 518] on button "Apply" at bounding box center [993, 523] width 175 height 40
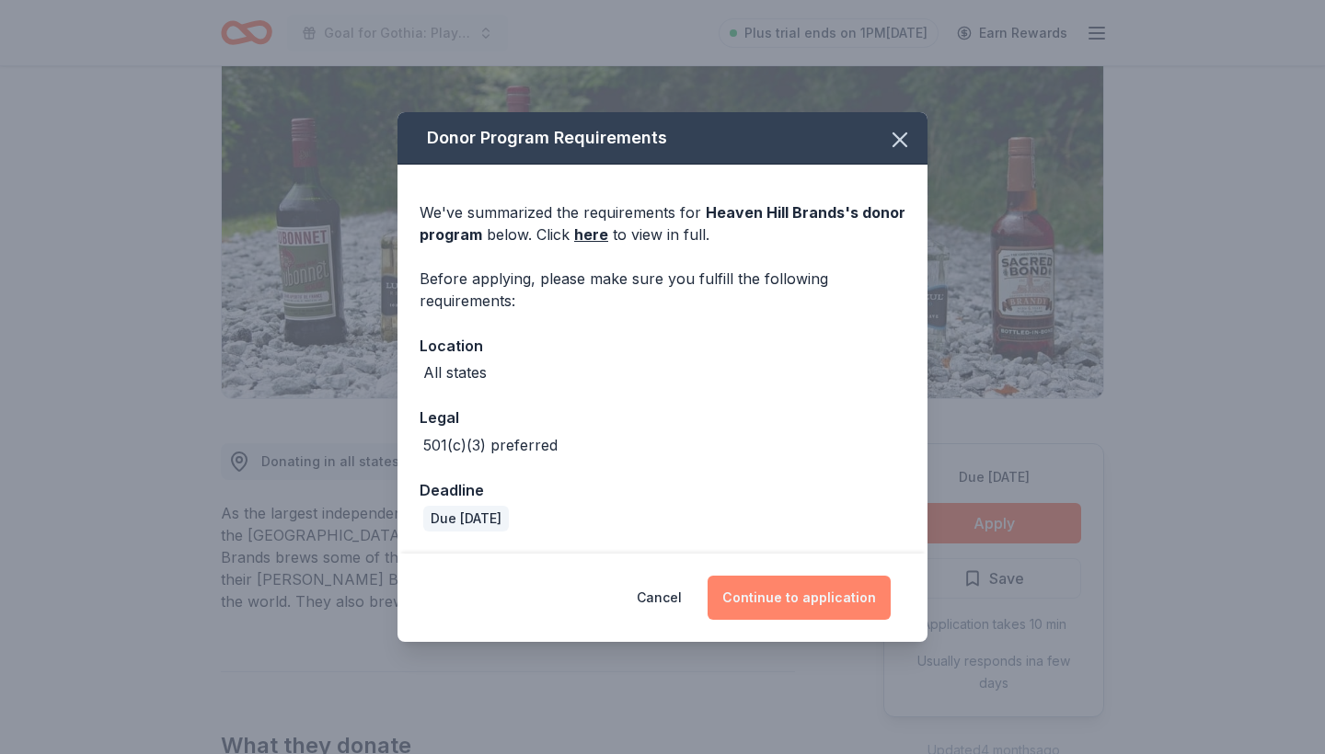
click at [793, 603] on button "Continue to application" at bounding box center [798, 598] width 183 height 44
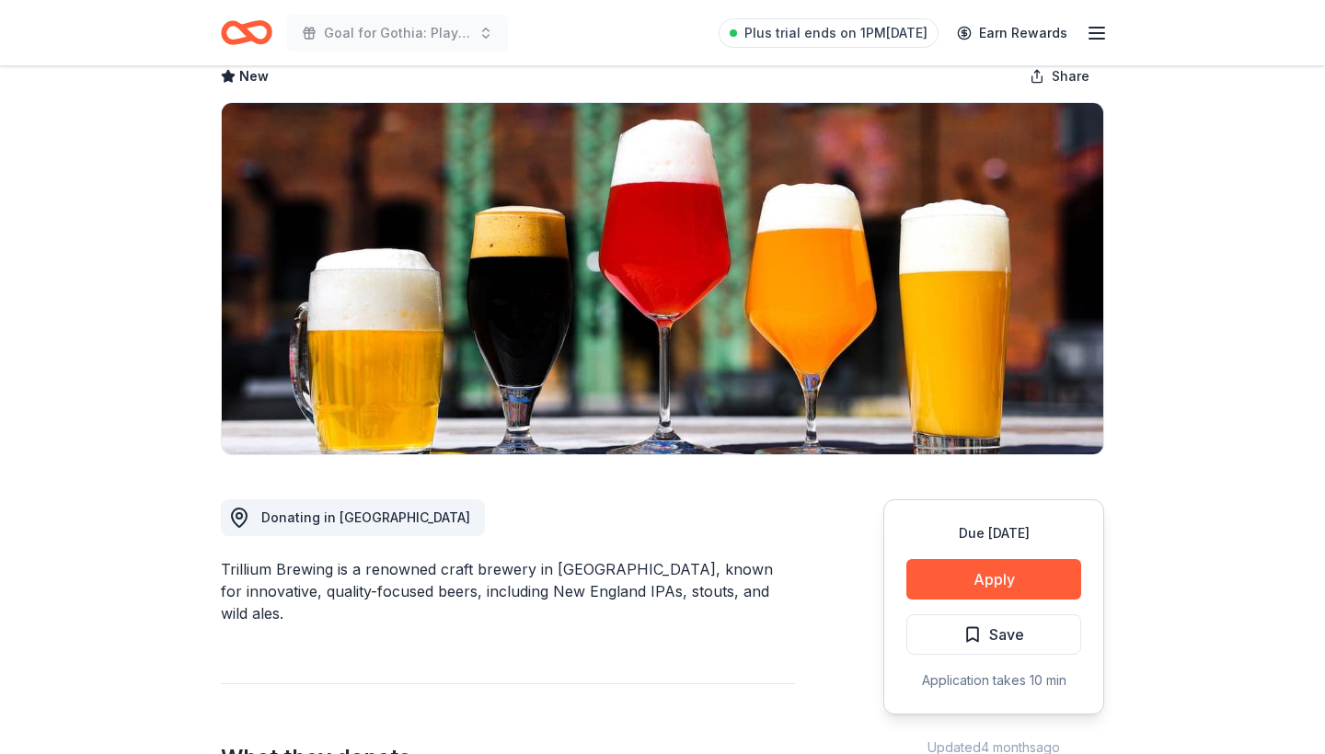
scroll to position [135, 0]
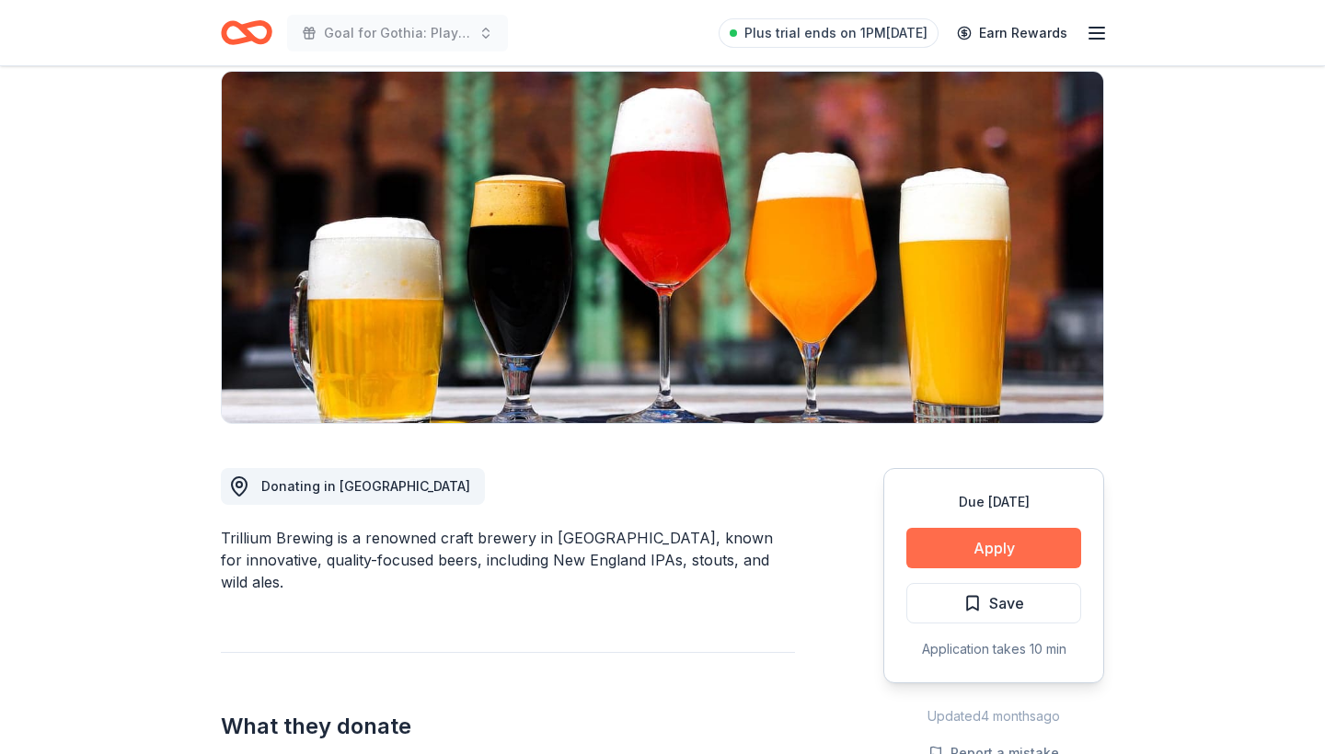
click at [1005, 553] on button "Apply" at bounding box center [993, 548] width 175 height 40
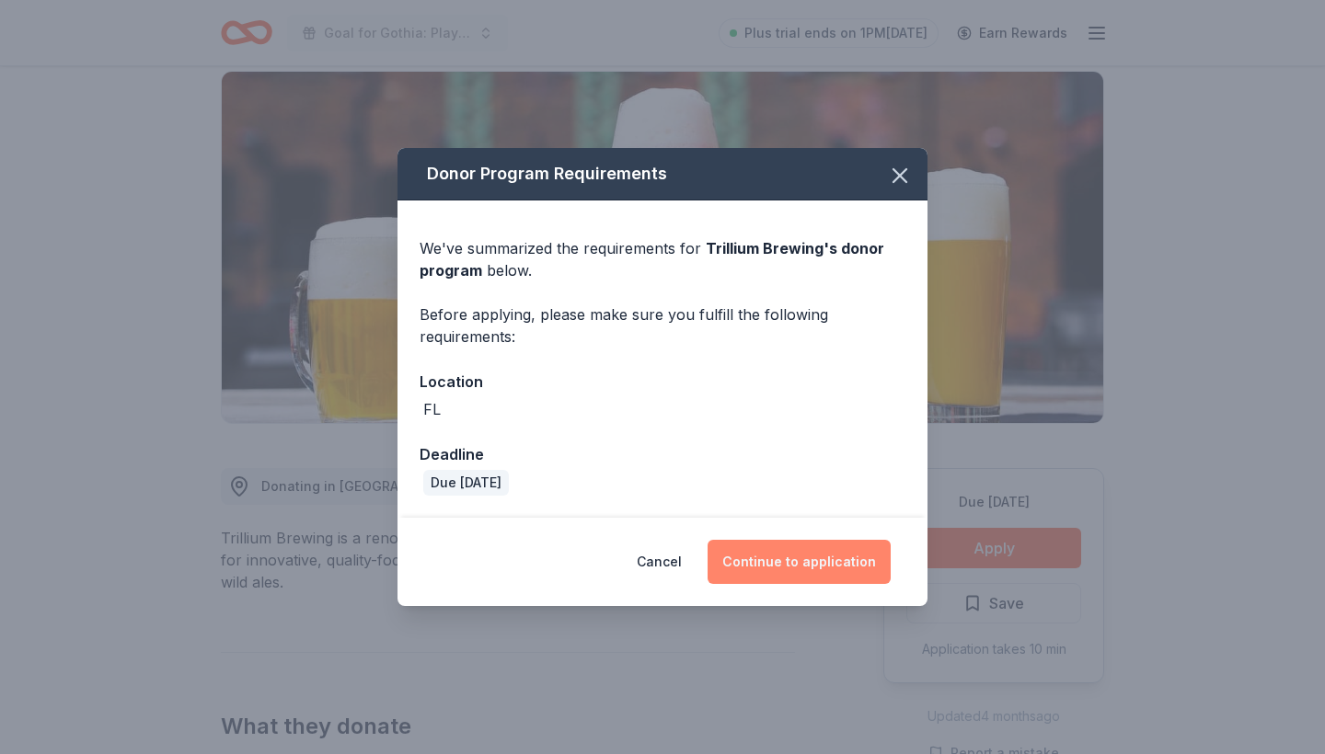
click at [779, 557] on button "Continue to application" at bounding box center [798, 562] width 183 height 44
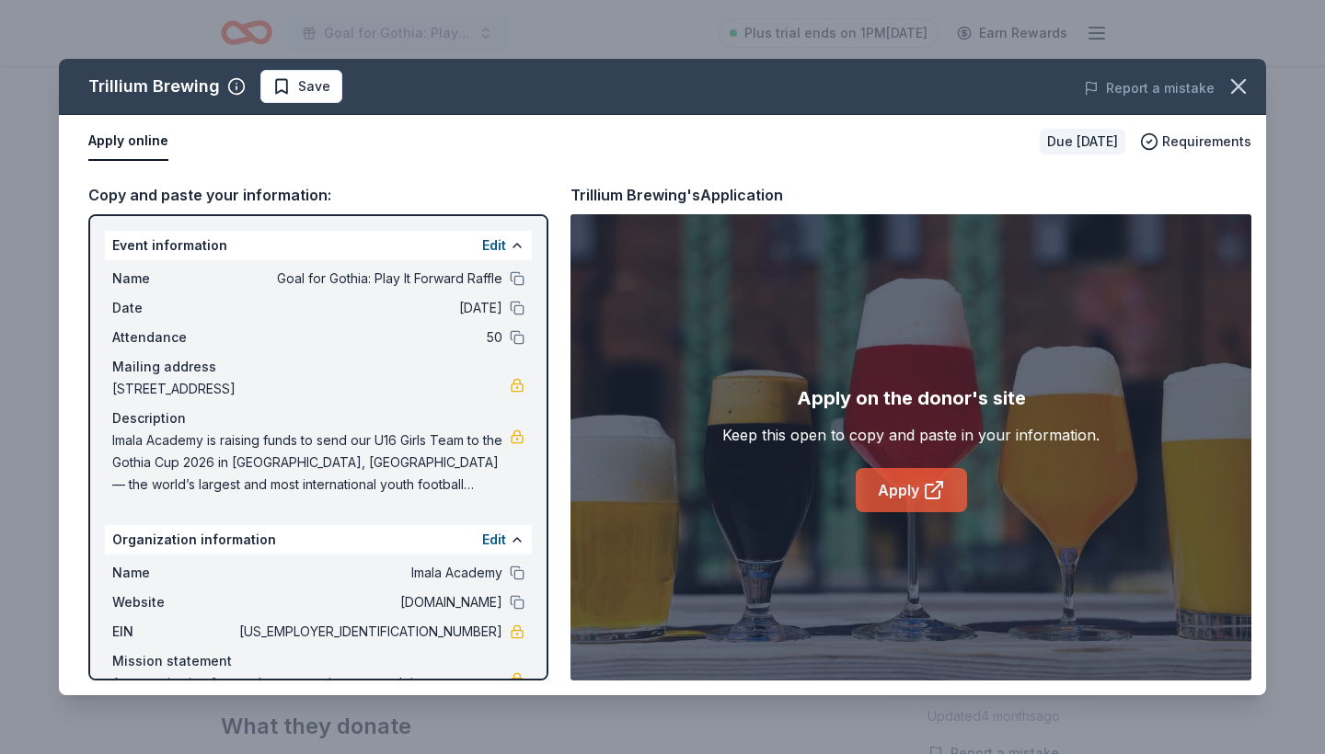
click at [894, 490] on link "Apply" at bounding box center [910, 490] width 111 height 44
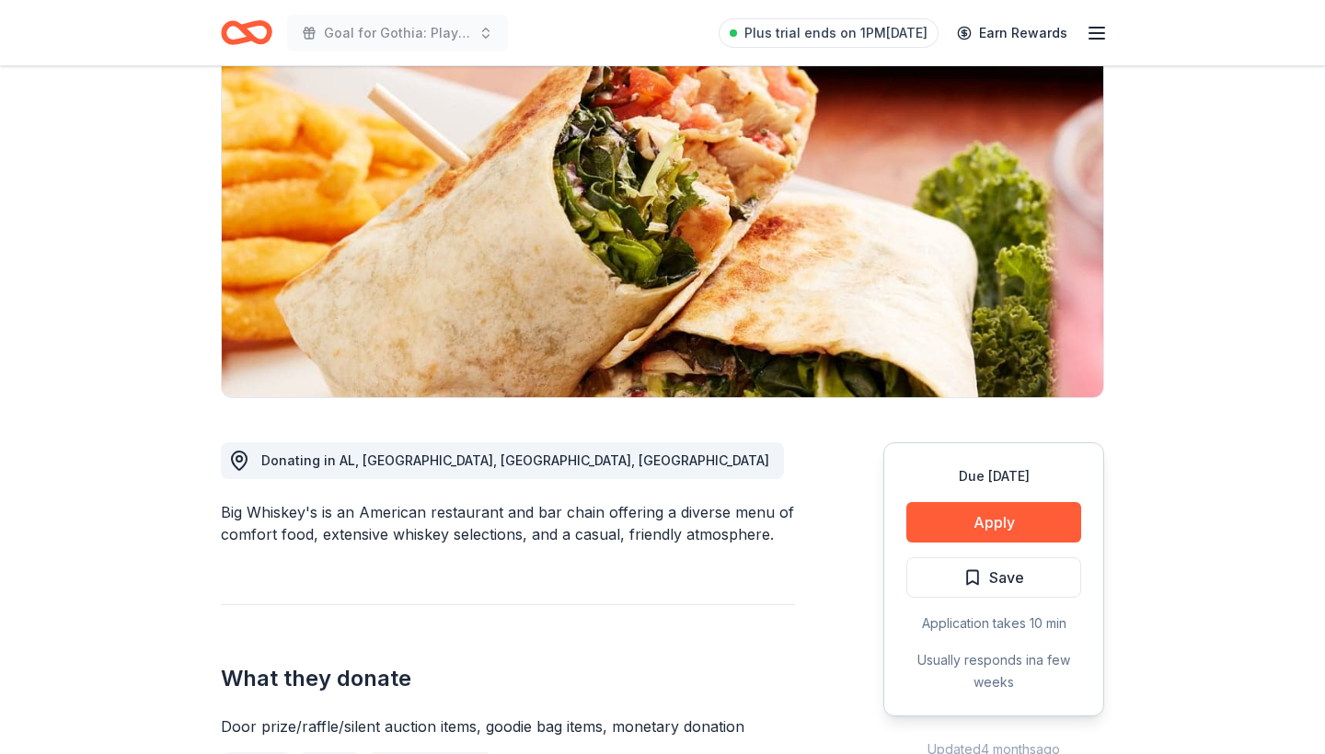
scroll to position [195, 0]
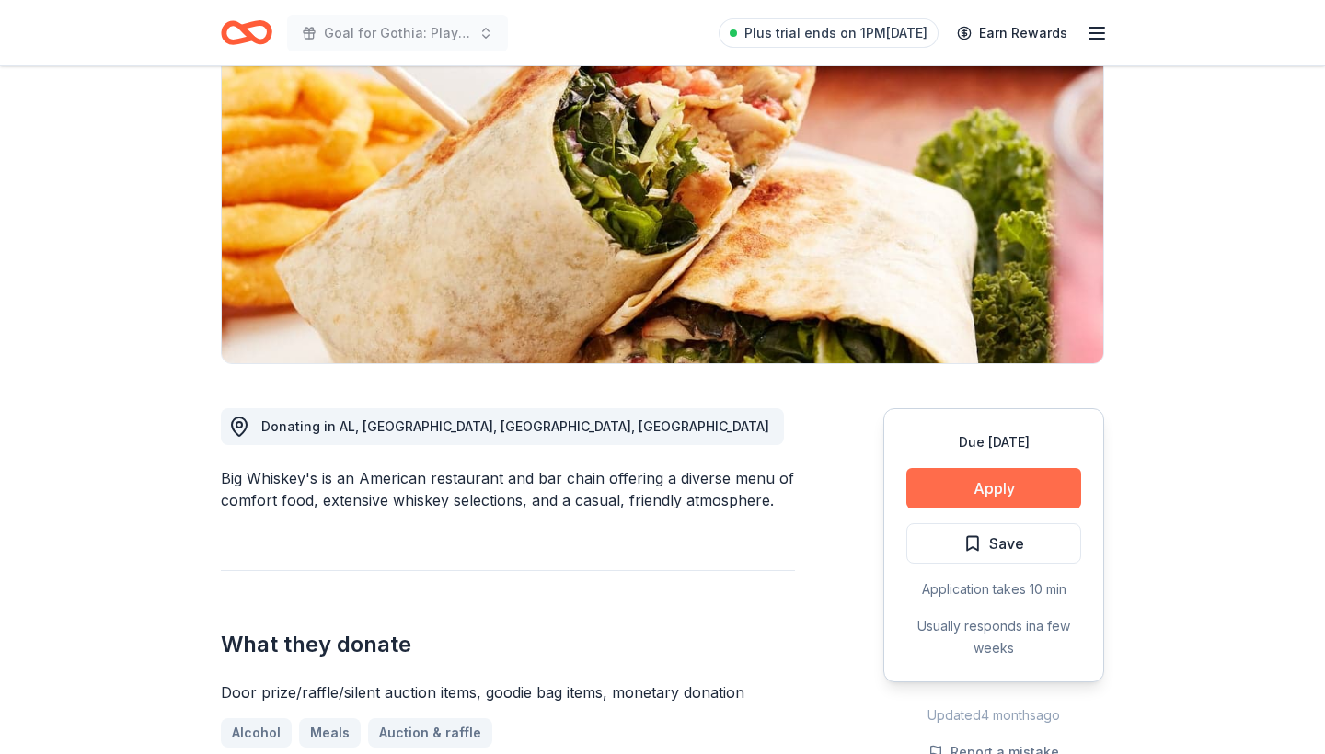
click at [1010, 480] on button "Apply" at bounding box center [993, 488] width 175 height 40
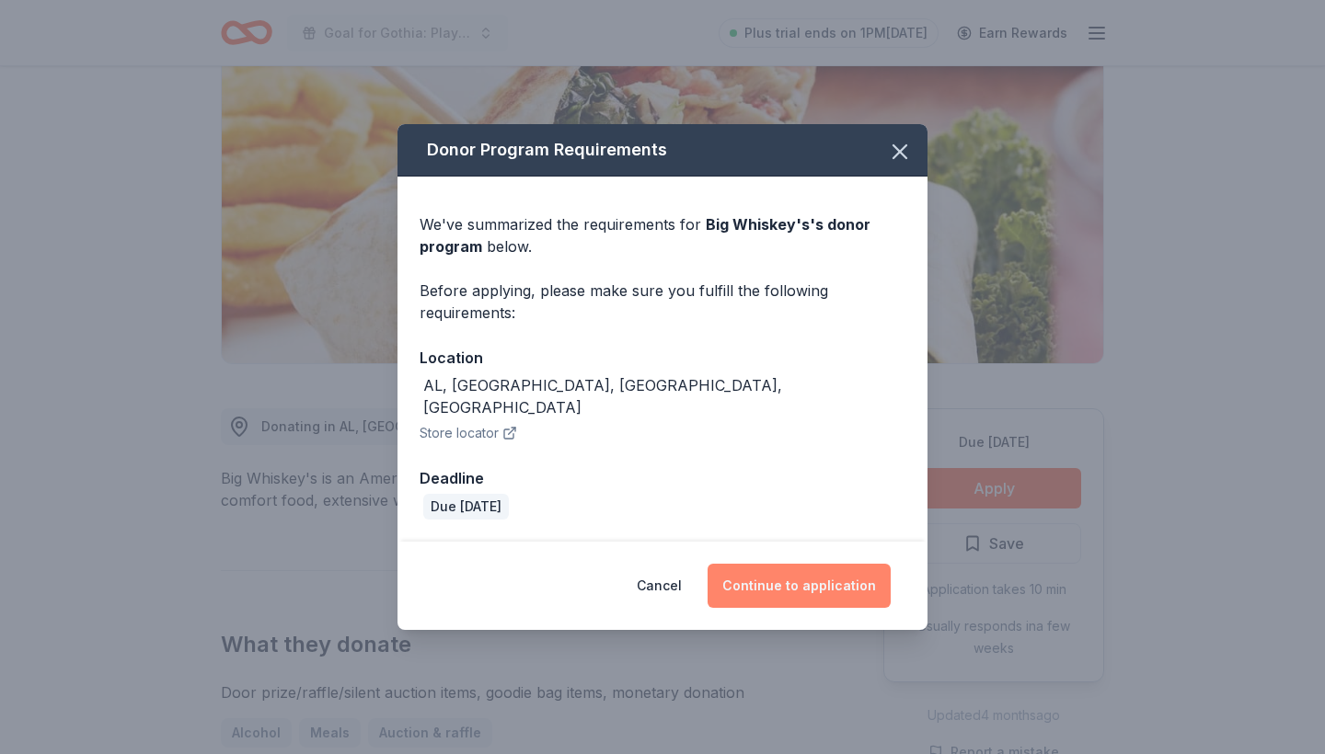
click at [793, 578] on button "Continue to application" at bounding box center [798, 586] width 183 height 44
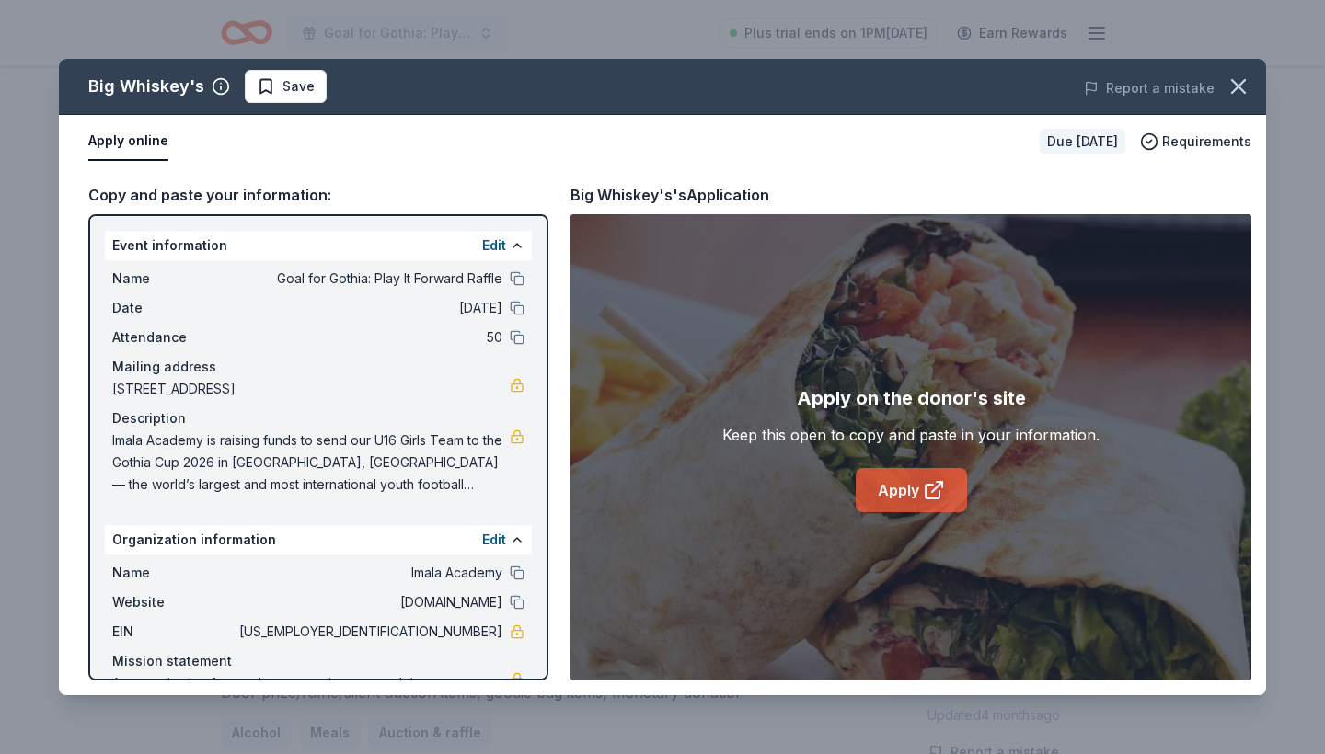
click at [906, 485] on link "Apply" at bounding box center [910, 490] width 111 height 44
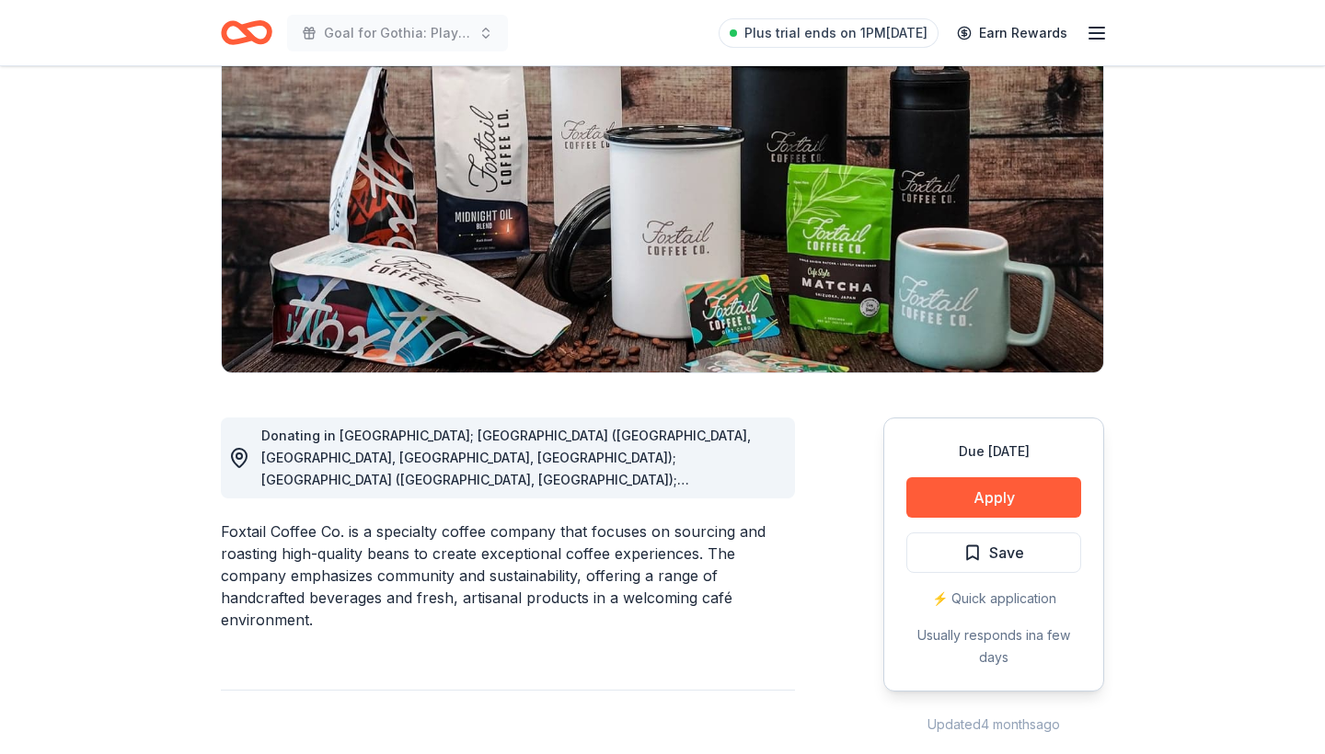
scroll to position [187, 0]
click at [994, 500] on button "Apply" at bounding box center [993, 497] width 175 height 40
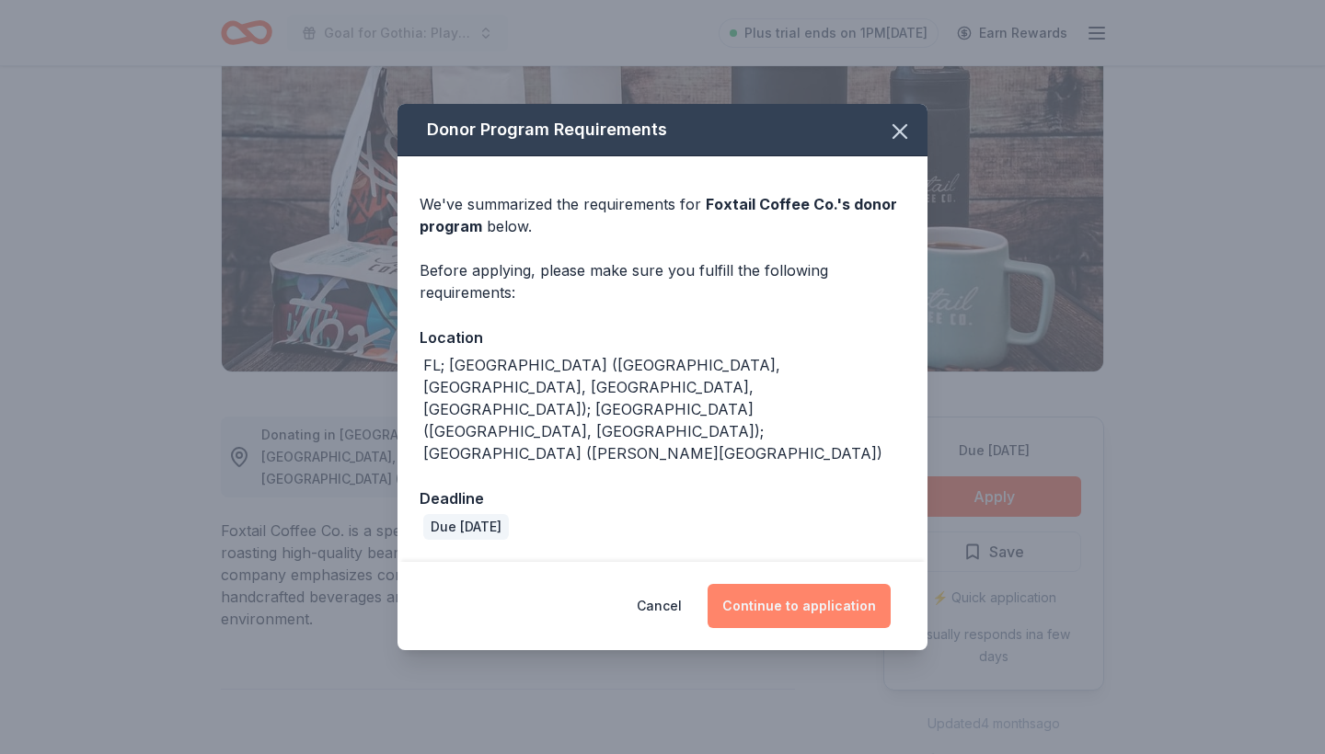
click at [793, 584] on button "Continue to application" at bounding box center [798, 606] width 183 height 44
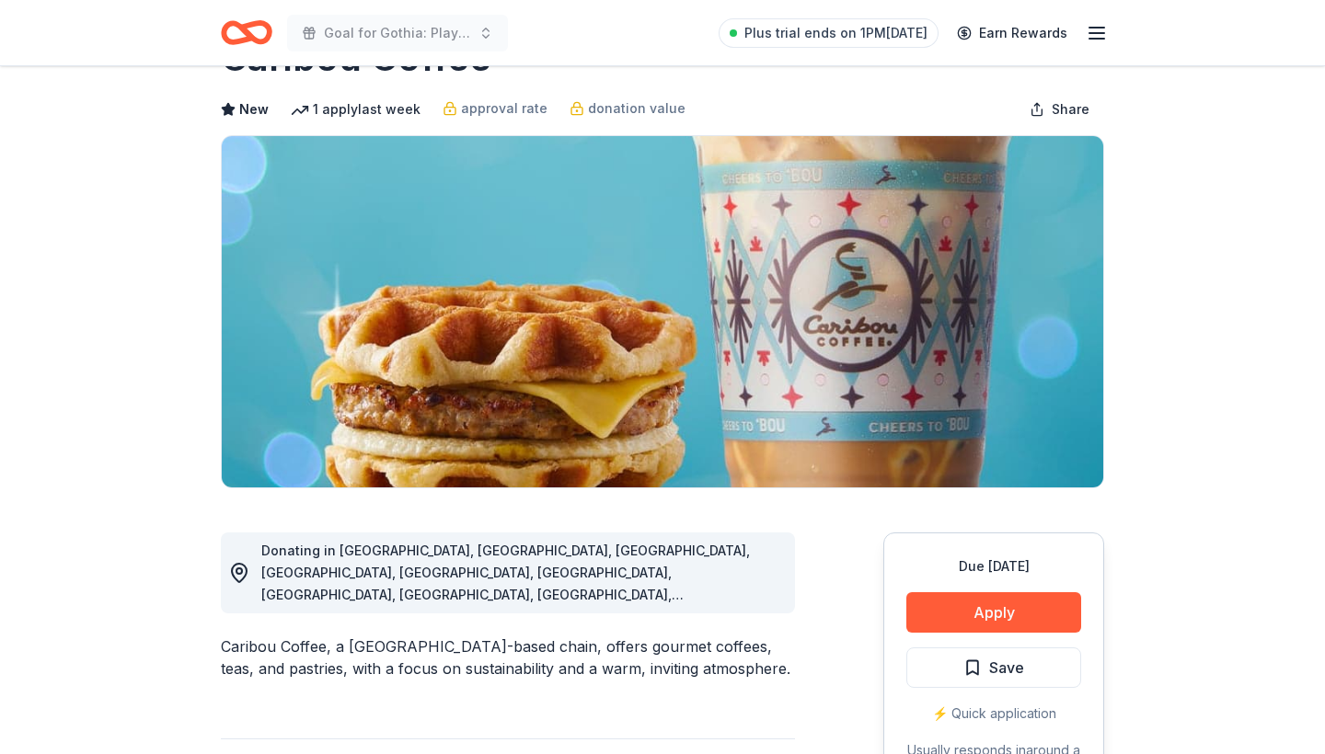
scroll to position [85, 0]
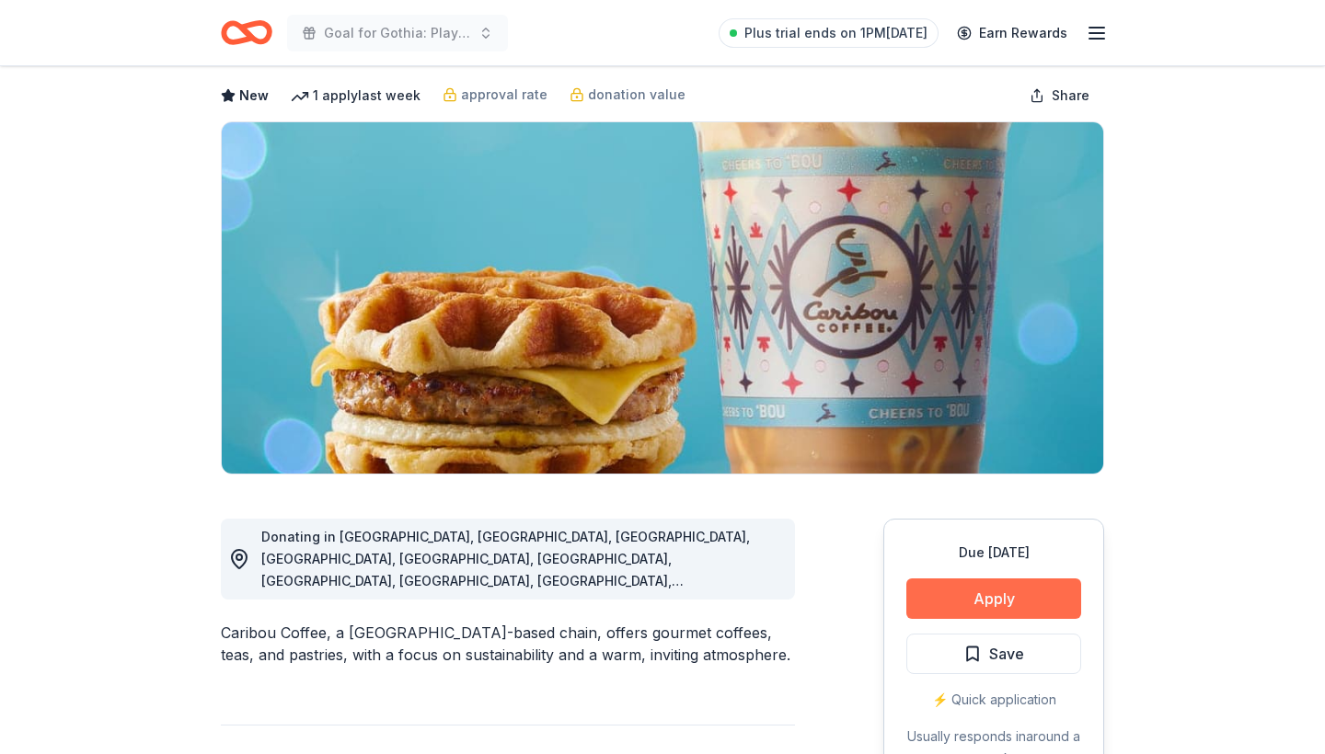
click at [974, 591] on button "Apply" at bounding box center [993, 599] width 175 height 40
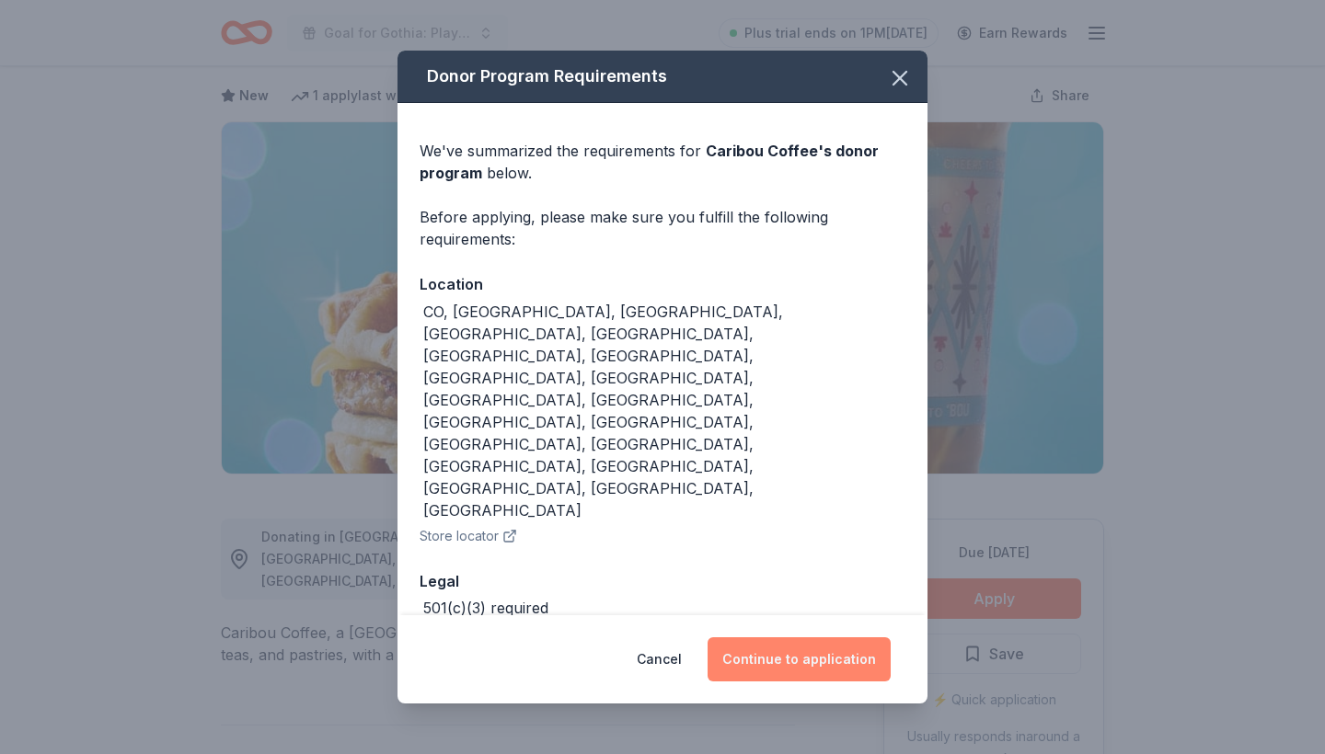
click at [789, 637] on button "Continue to application" at bounding box center [798, 659] width 183 height 44
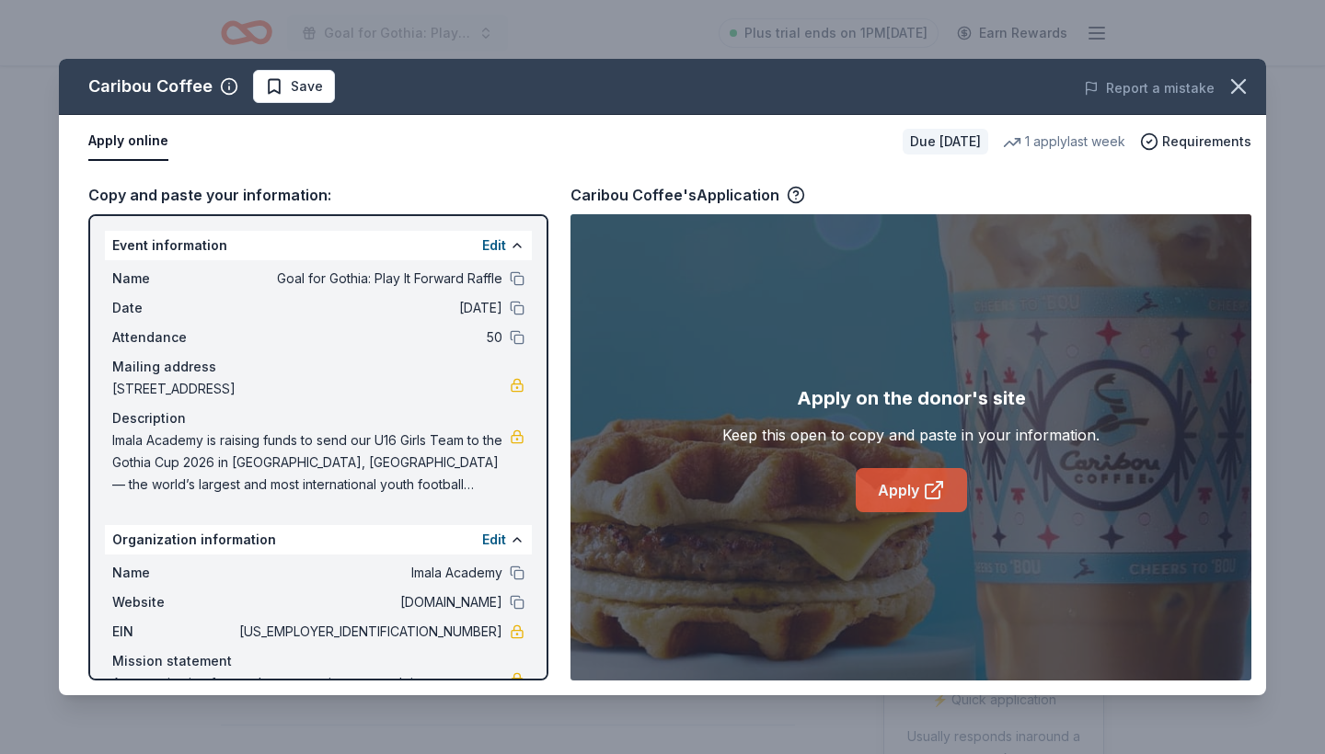
click at [898, 485] on link "Apply" at bounding box center [910, 490] width 111 height 44
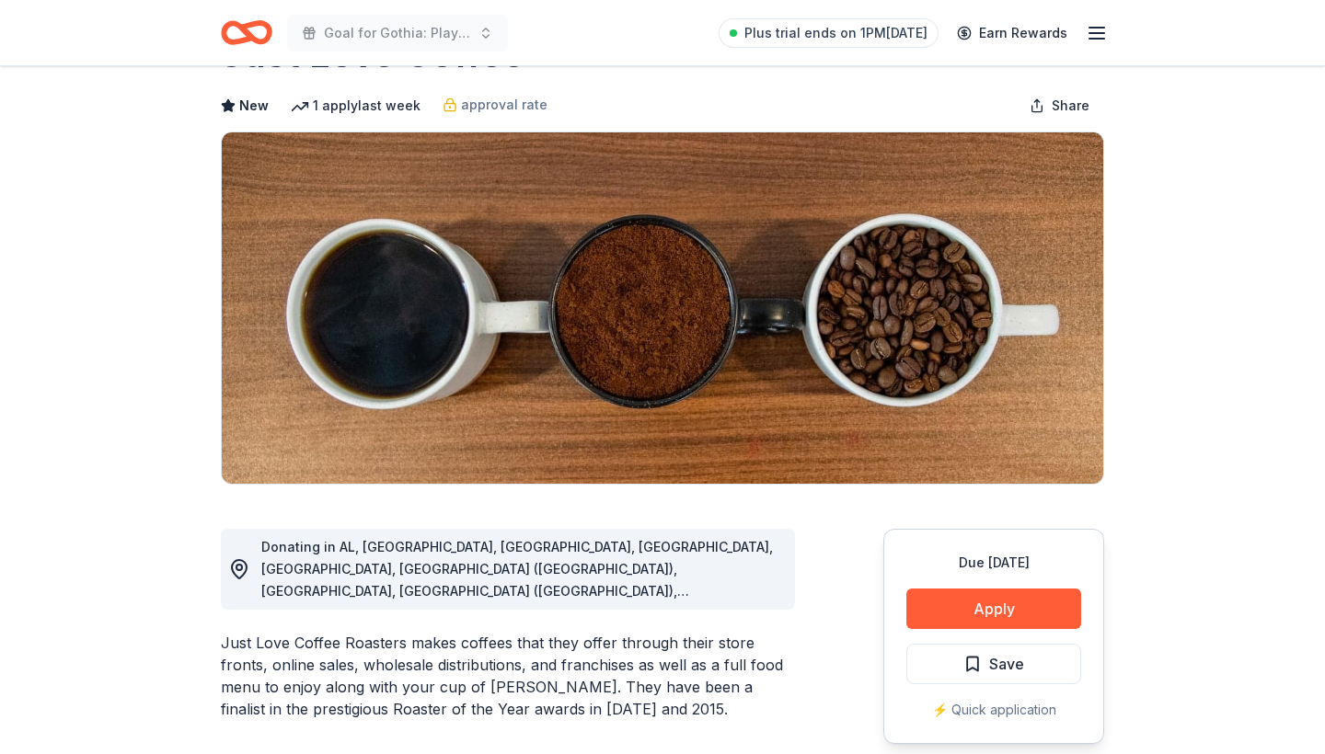
scroll to position [100, 0]
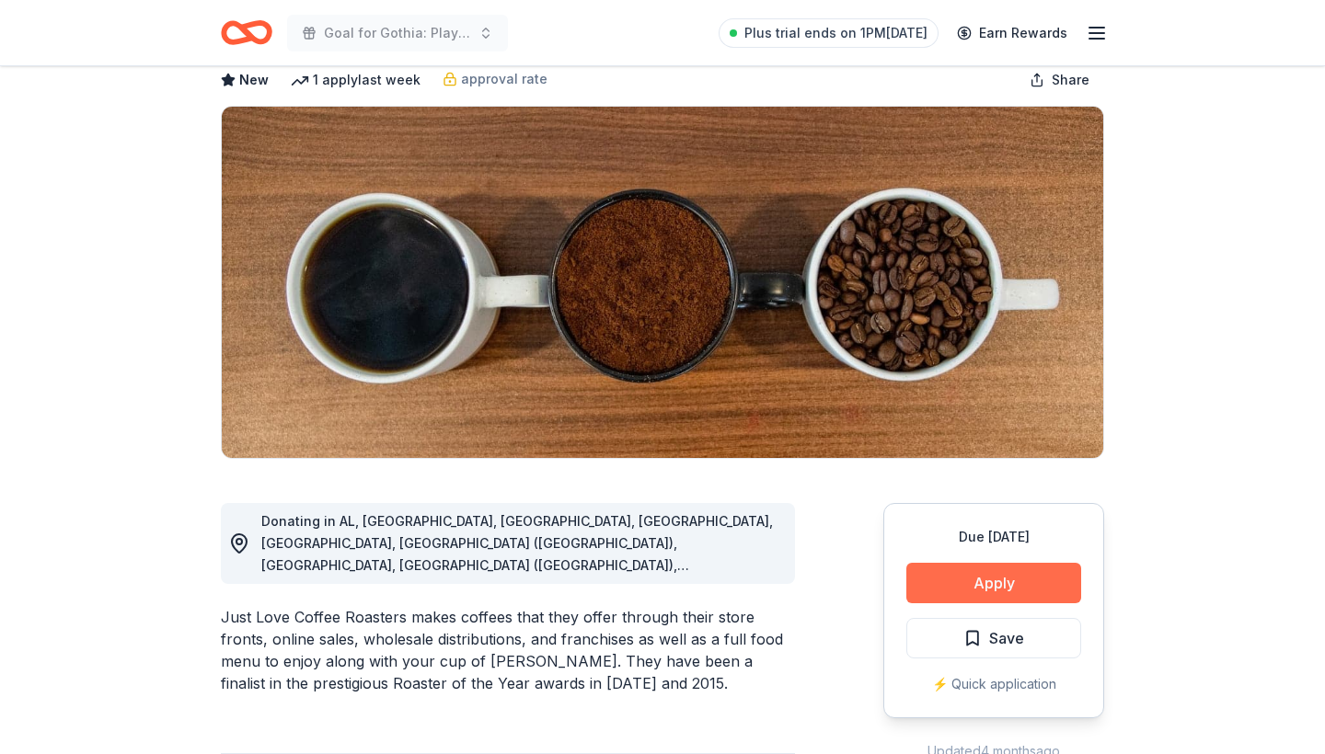
click at [990, 578] on button "Apply" at bounding box center [993, 583] width 175 height 40
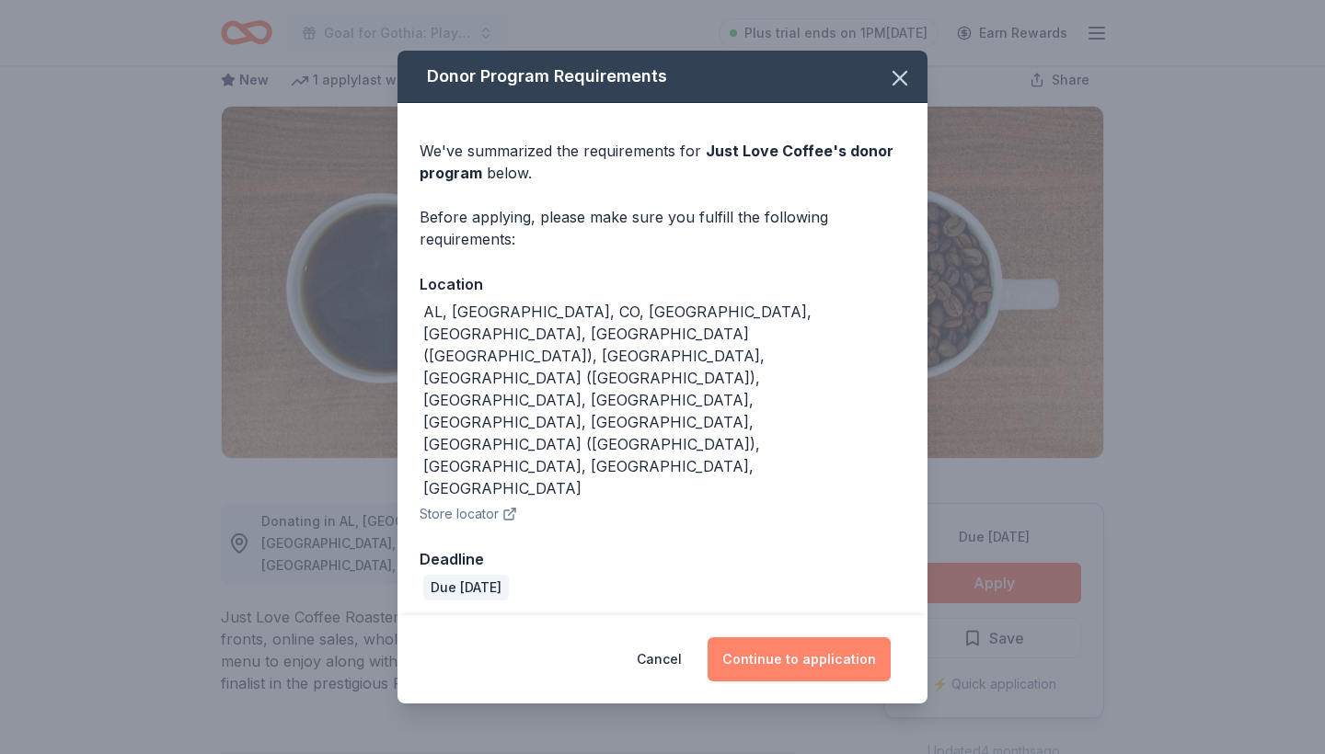
click at [811, 637] on button "Continue to application" at bounding box center [798, 659] width 183 height 44
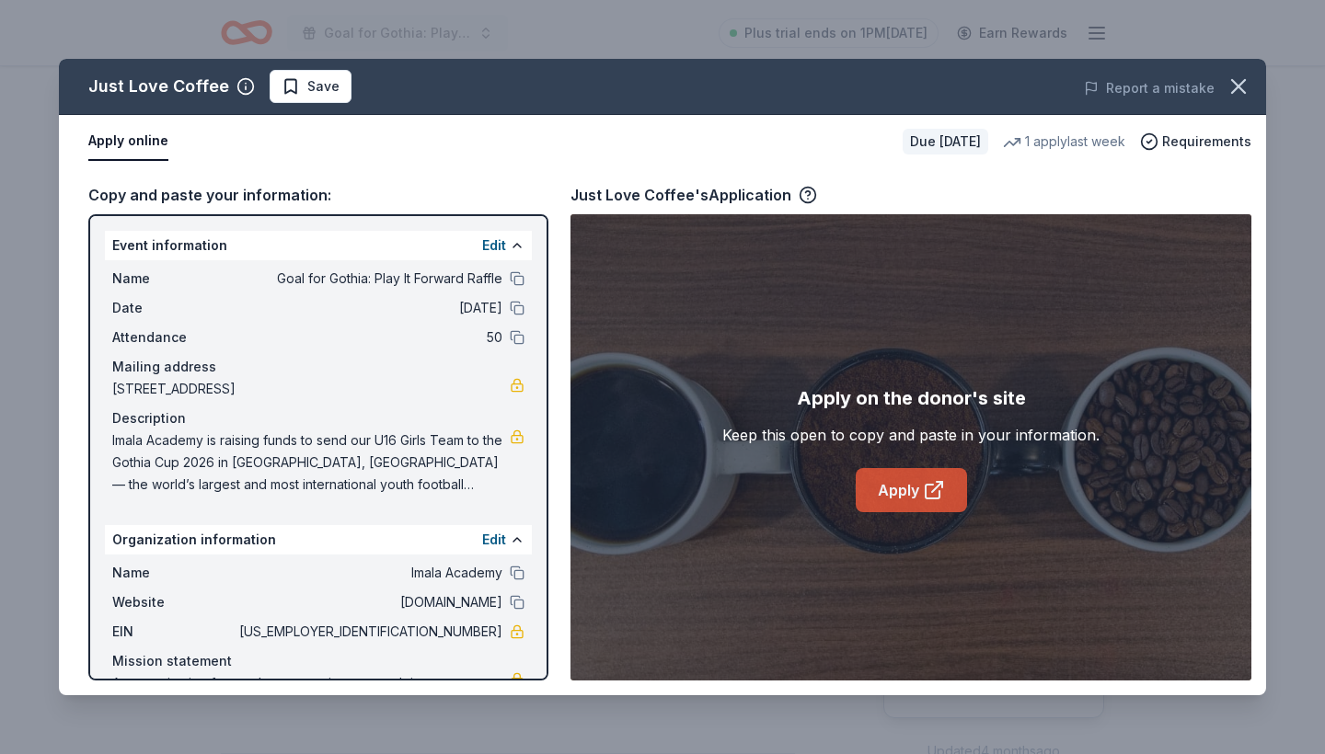
click at [916, 486] on link "Apply" at bounding box center [910, 490] width 111 height 44
